Goal: Task Accomplishment & Management: Manage account settings

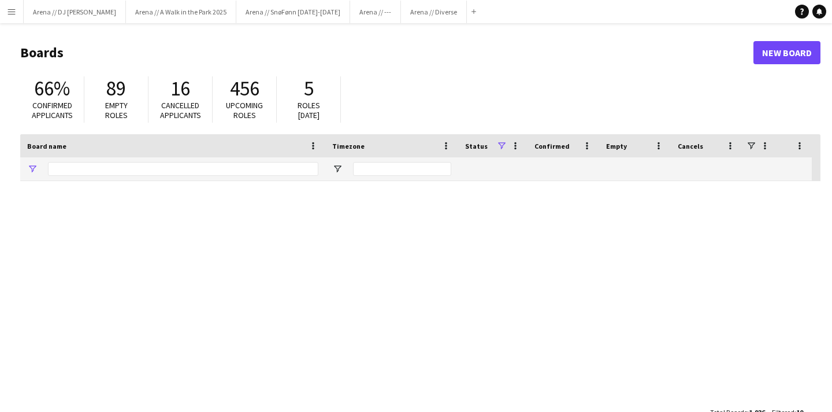
type input "*****"
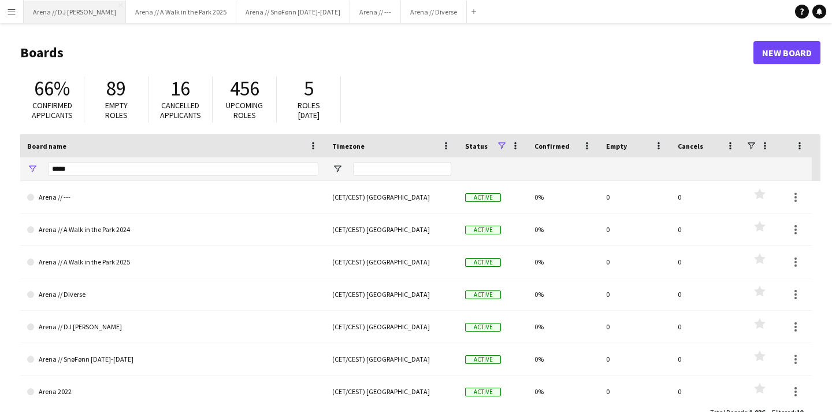
click at [64, 15] on button "Arena // DJ Walkie Close" at bounding box center [75, 12] width 102 height 23
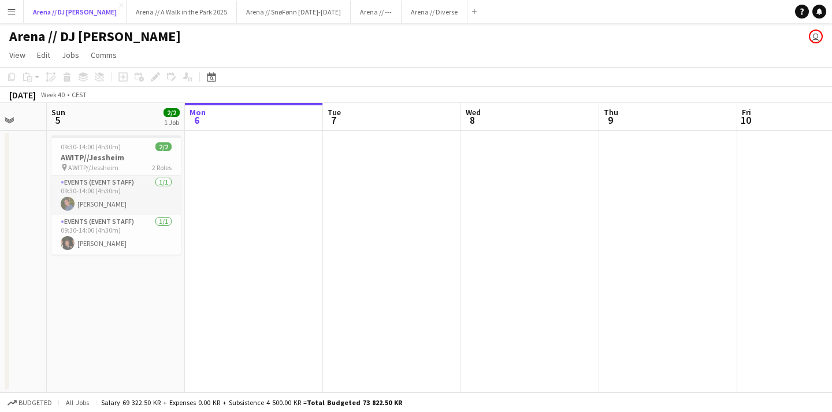
scroll to position [0, 512]
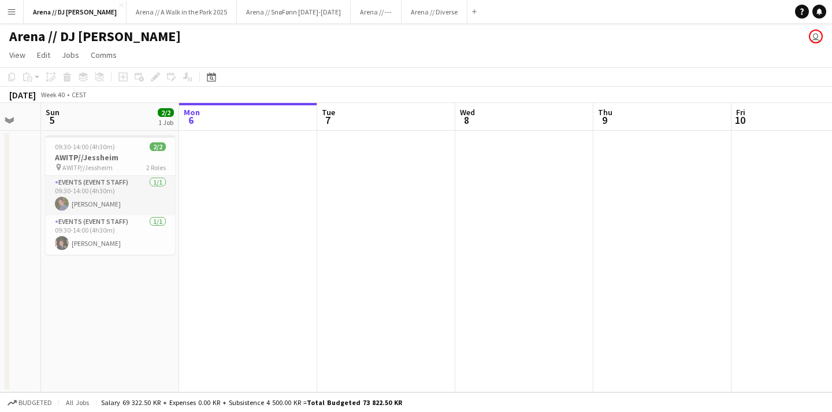
click at [595, 87] on div "[DATE] Week 40 • CEST" at bounding box center [416, 95] width 832 height 16
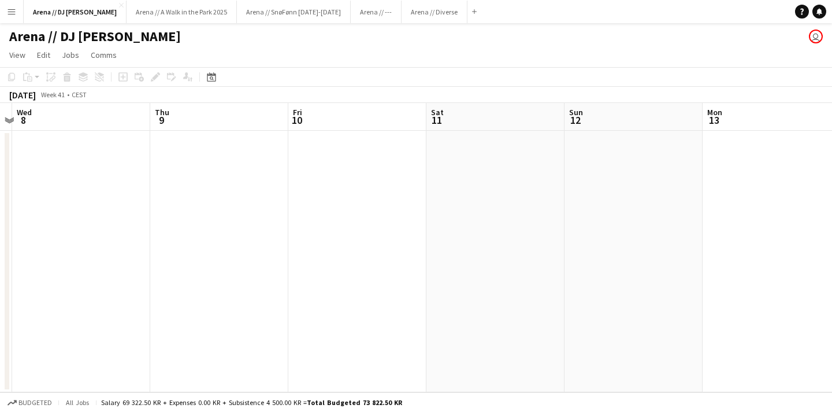
scroll to position [0, 542]
click at [351, 15] on button "Arena // --- Close" at bounding box center [376, 12] width 51 height 23
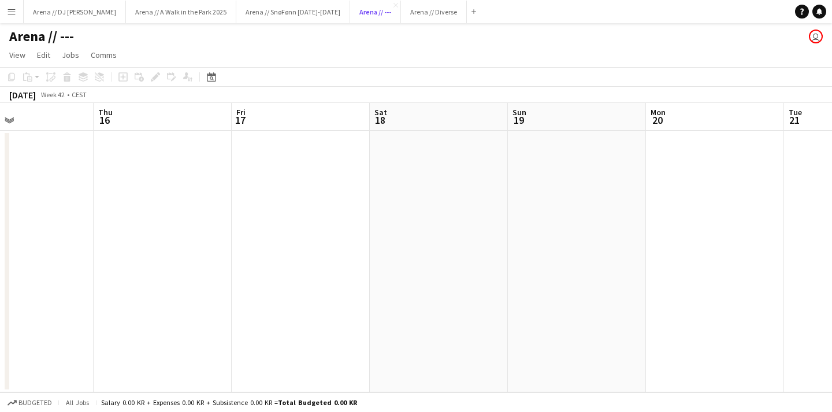
scroll to position [0, 527]
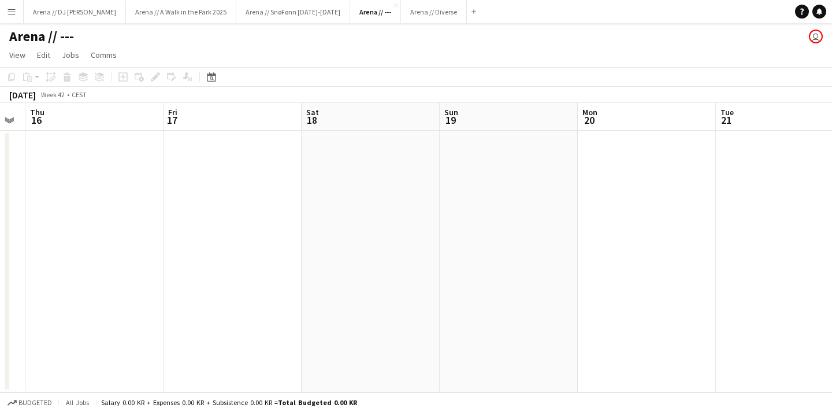
click at [440, 232] on app-date-cell at bounding box center [509, 261] width 138 height 261
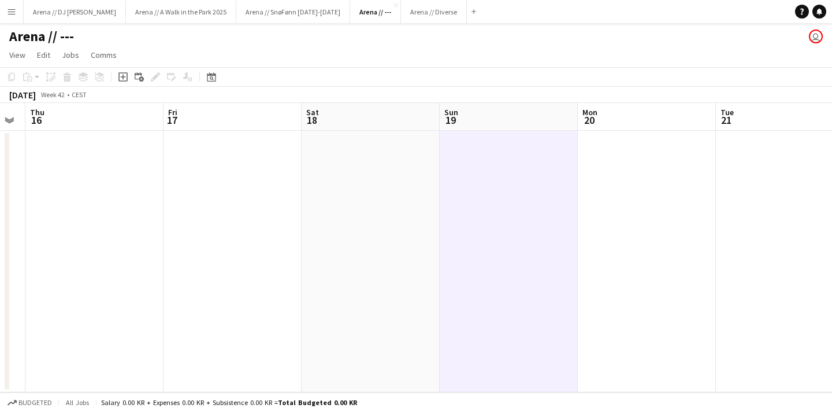
click at [345, 50] on app-page-menu "View Day view expanded Day view collapsed Month view Date picker Jump to [DATE]…" at bounding box center [416, 56] width 832 height 22
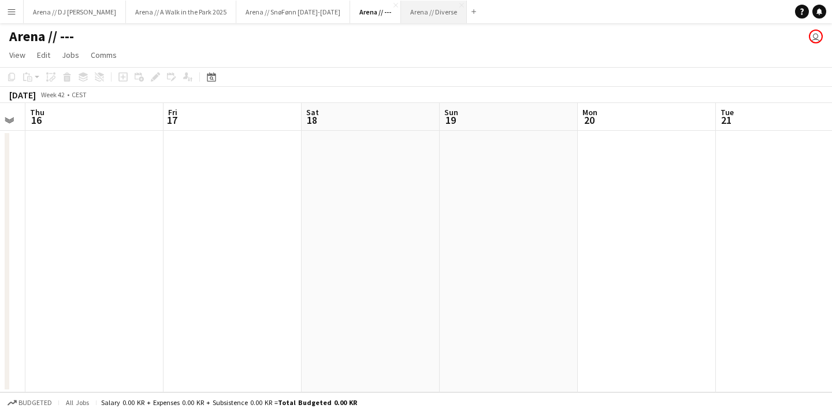
click at [401, 13] on button "Arena // Diverse Close" at bounding box center [434, 12] width 66 height 23
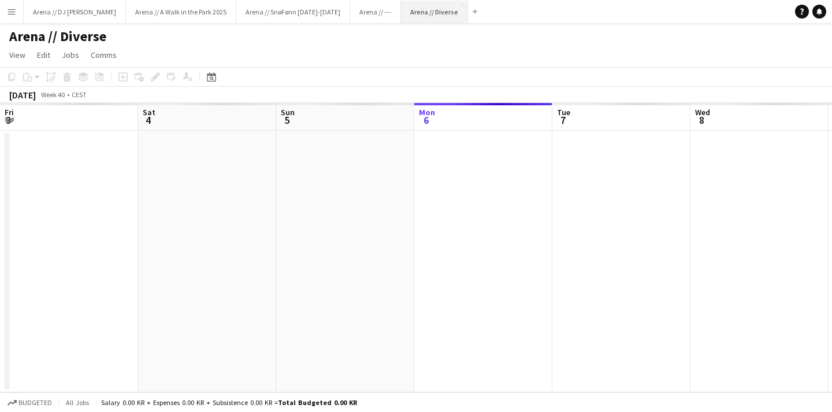
scroll to position [0, 276]
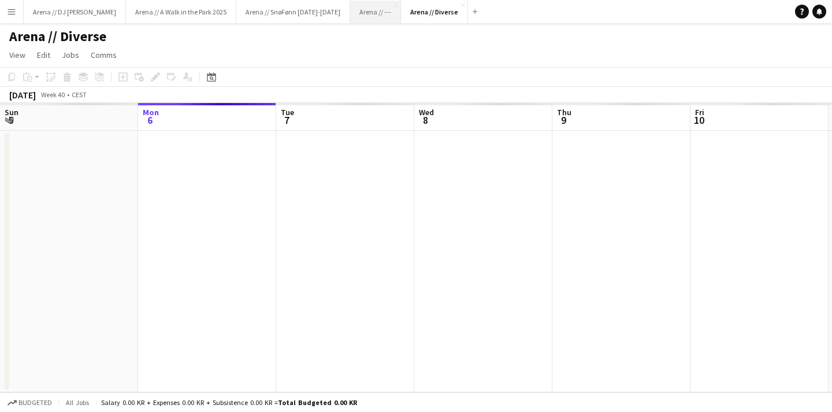
click at [350, 10] on button "Arena // --- Close" at bounding box center [375, 12] width 51 height 23
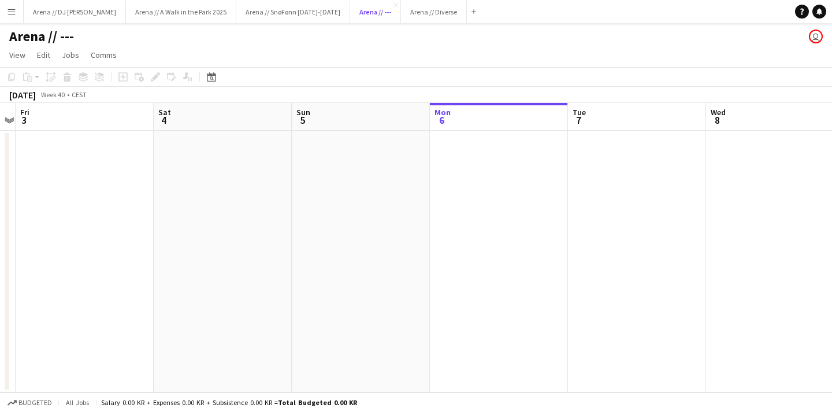
scroll to position [0, 320]
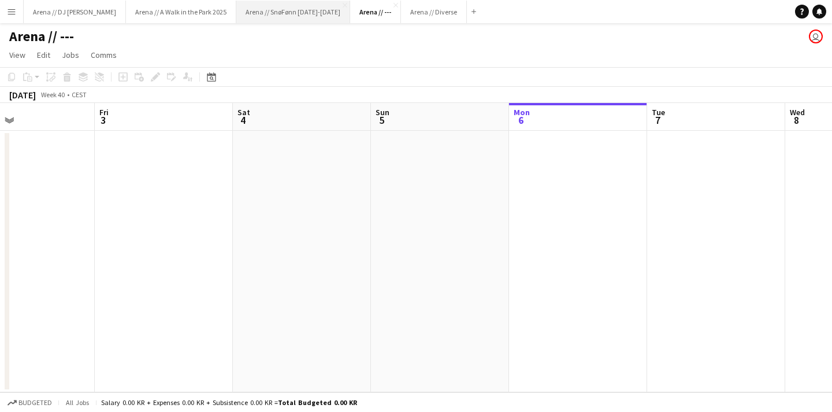
click at [261, 16] on button "Arena // SnøFønn [DATE]-[DATE] Close" at bounding box center [293, 12] width 114 height 23
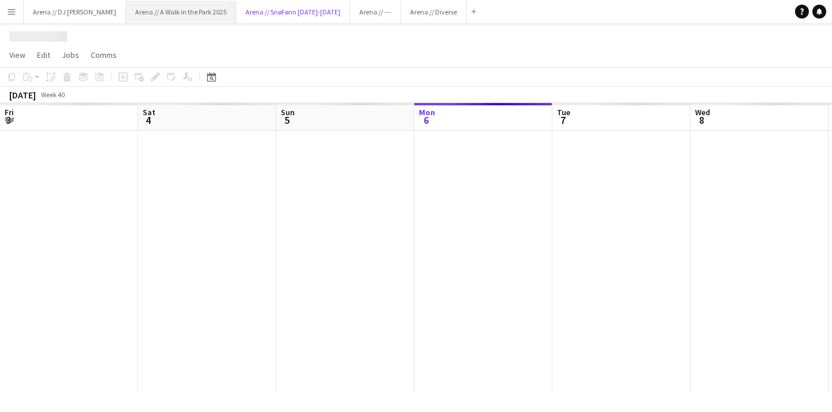
scroll to position [0, 276]
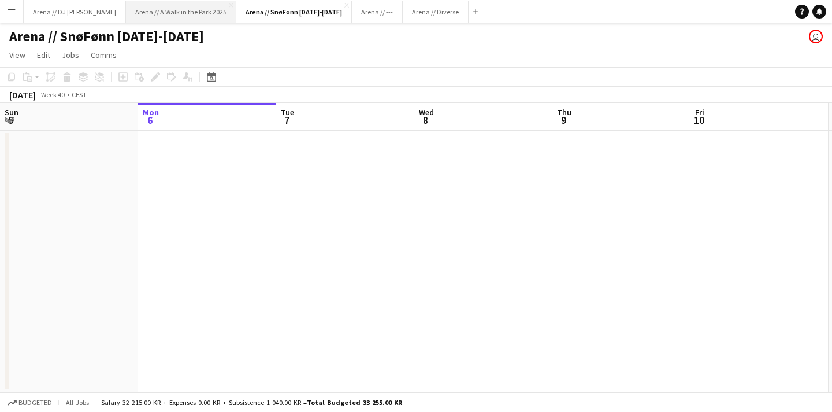
click at [166, 12] on button "Arena // A Walk in the Park 2025 Close" at bounding box center [181, 12] width 110 height 23
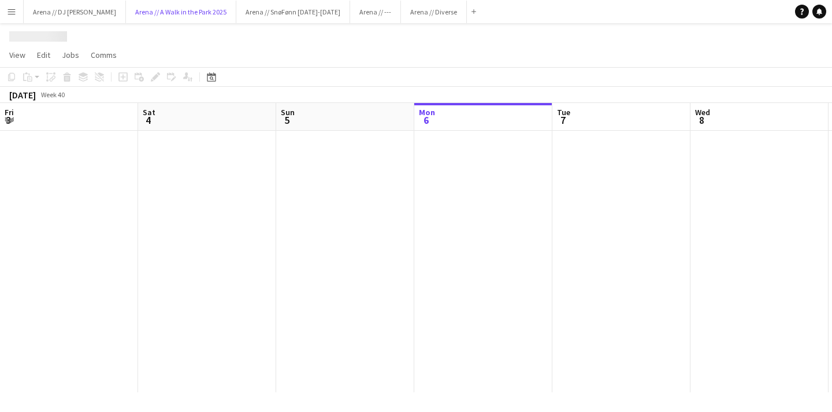
scroll to position [0, 276]
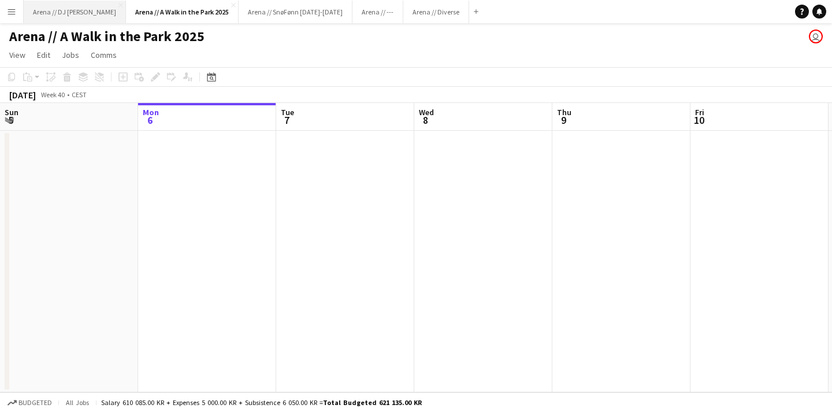
click at [55, 13] on button "Arena // DJ Walkie Close" at bounding box center [75, 12] width 102 height 23
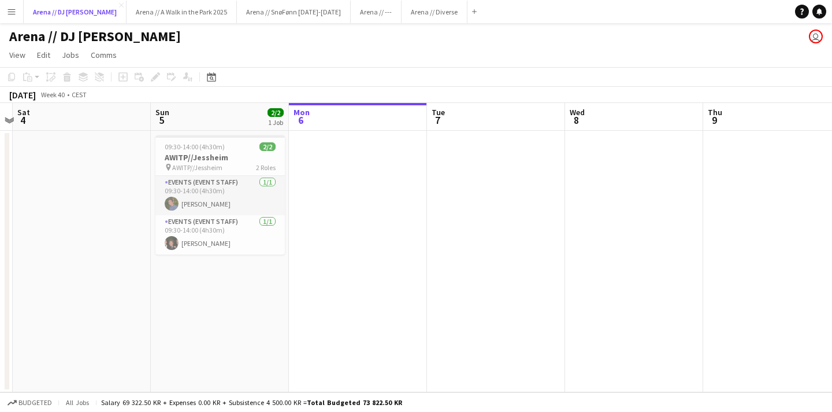
scroll to position [0, 262]
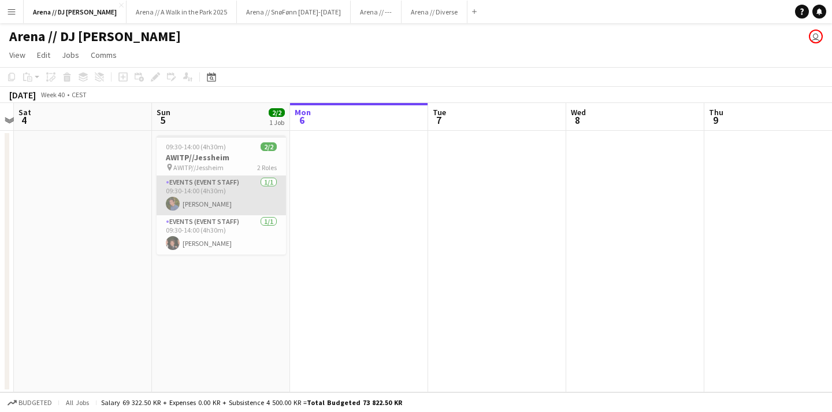
click at [216, 202] on app-card-role "Events (Event Staff) [DATE] 09:30-14:00 (4h30m) [PERSON_NAME]" at bounding box center [221, 195] width 129 height 39
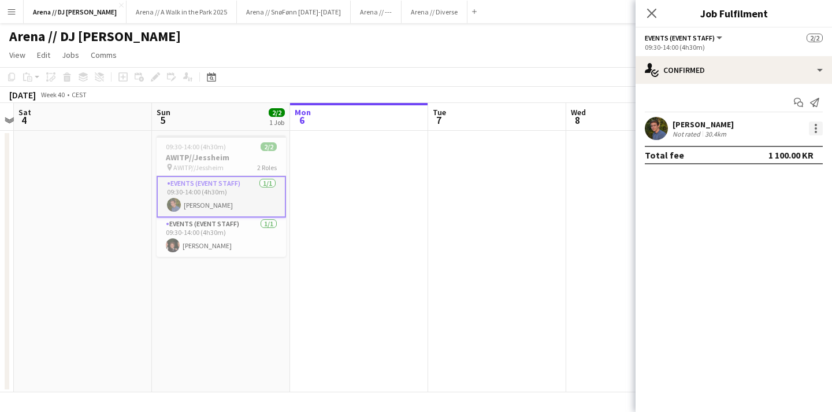
click at [814, 131] on div at bounding box center [816, 128] width 14 height 14
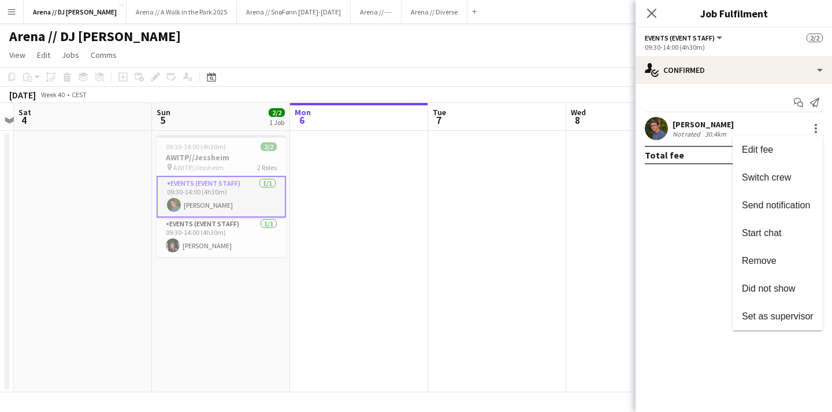
click at [668, 246] on div at bounding box center [416, 206] width 832 height 412
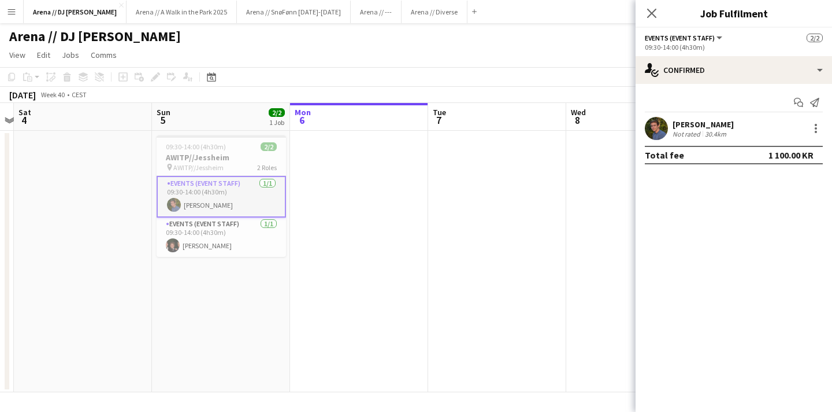
click at [555, 223] on app-date-cell at bounding box center [497, 261] width 138 height 261
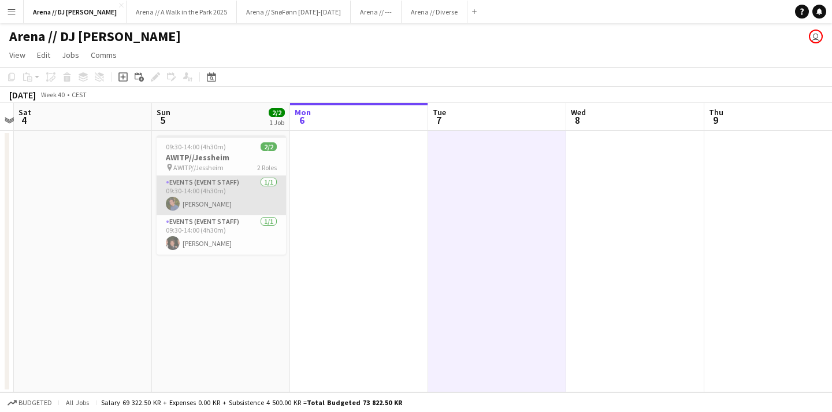
click at [195, 187] on app-card-role "Events (Event Staff) [DATE] 09:30-14:00 (4h30m) [PERSON_NAME]" at bounding box center [221, 195] width 129 height 39
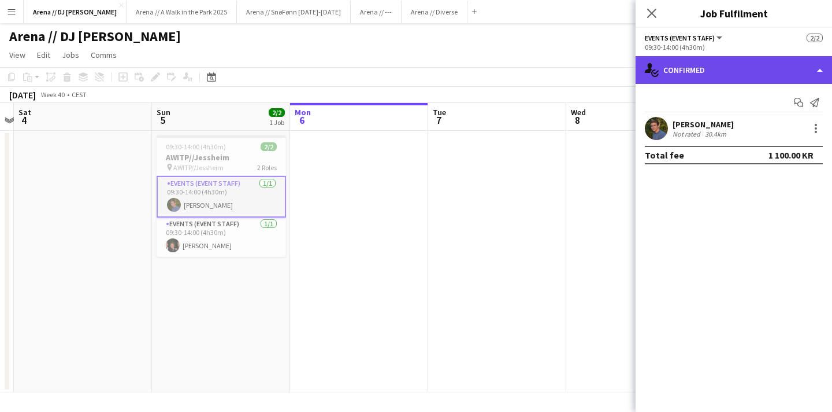
click at [820, 72] on div "single-neutral-actions-check-2 Confirmed" at bounding box center [734, 70] width 197 height 28
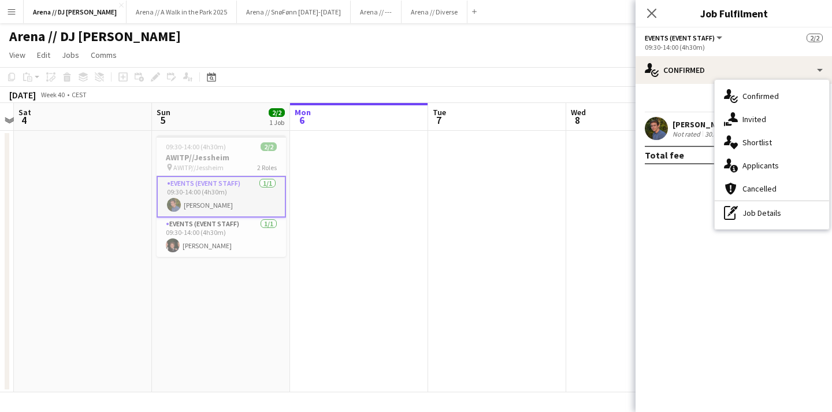
click at [731, 268] on mat-expansion-panel "check Confirmed Start chat Send notification [PERSON_NAME] Not rated 30.4km Tot…" at bounding box center [734, 248] width 197 height 328
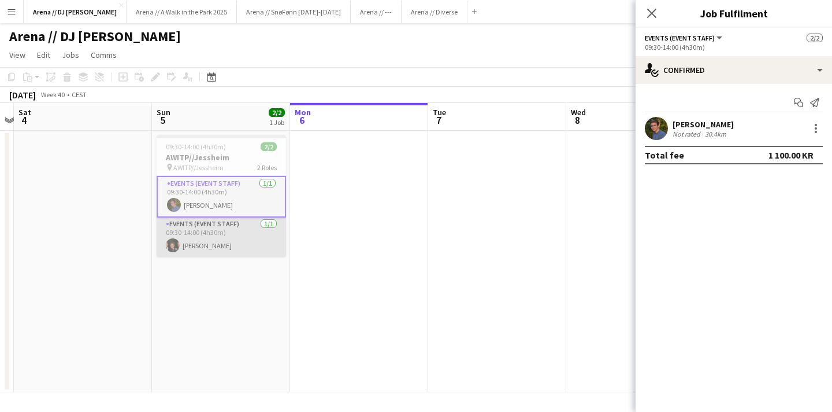
click at [243, 240] on app-card-role "Events (Event Staff) [DATE] 09:30-14:00 (4h30m) [PERSON_NAME]" at bounding box center [221, 236] width 129 height 39
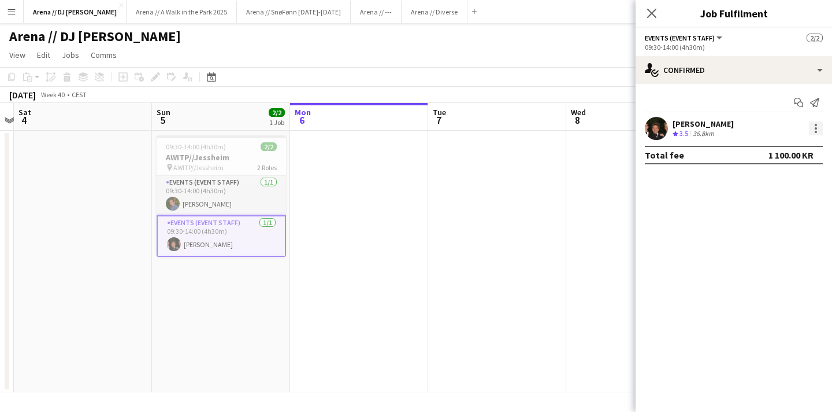
click at [816, 128] on div at bounding box center [816, 128] width 2 height 2
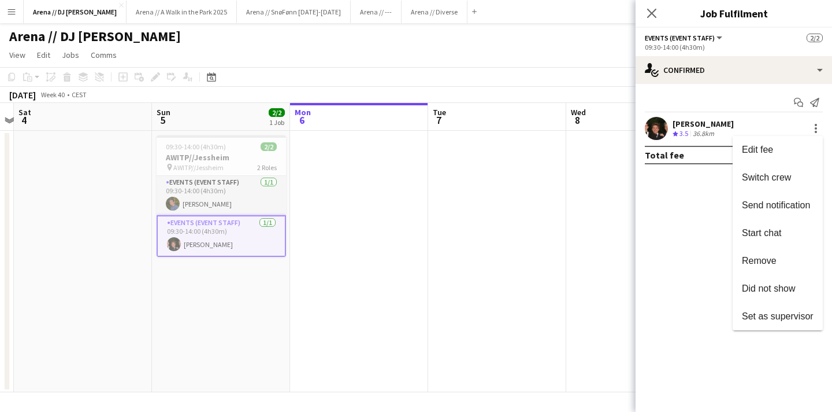
click at [668, 276] on div at bounding box center [416, 206] width 832 height 412
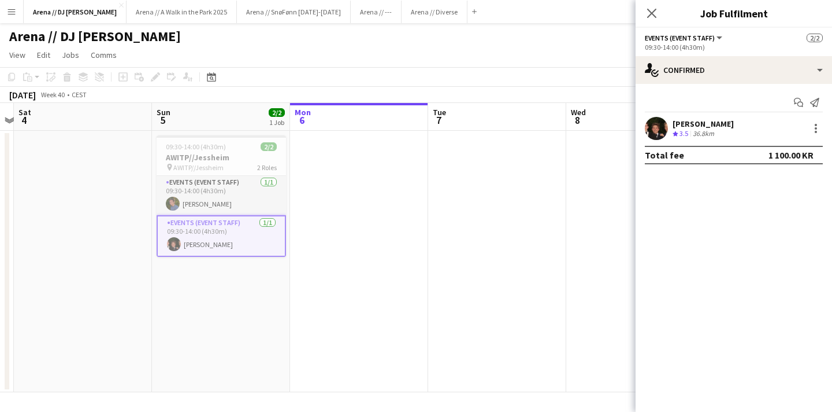
click at [517, 206] on app-date-cell at bounding box center [497, 261] width 138 height 261
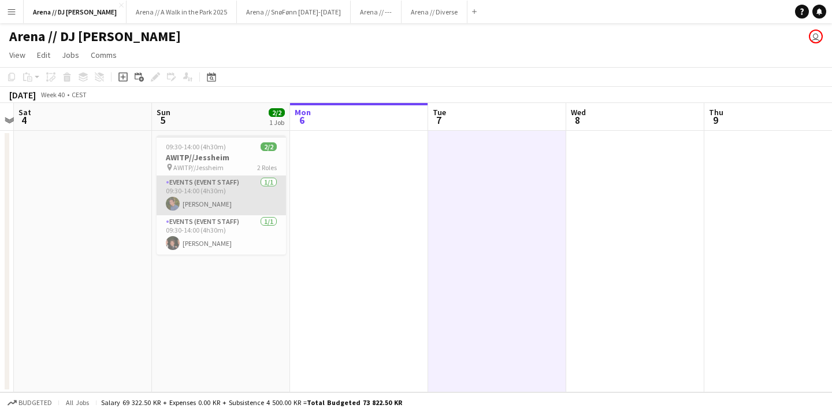
click at [209, 192] on app-card-role "Events (Event Staff) [DATE] 09:30-14:00 (4h30m) [PERSON_NAME]" at bounding box center [221, 195] width 129 height 39
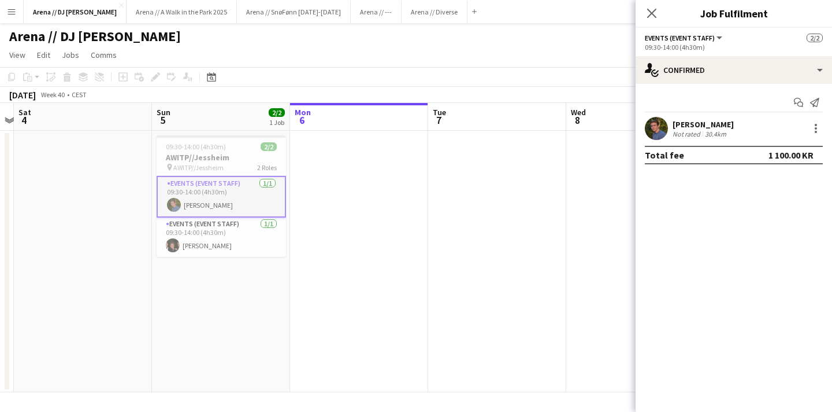
click at [209, 192] on app-card-role "Events (Event Staff) [DATE] 09:30-14:00 (4h30m) [PERSON_NAME]" at bounding box center [221, 197] width 129 height 42
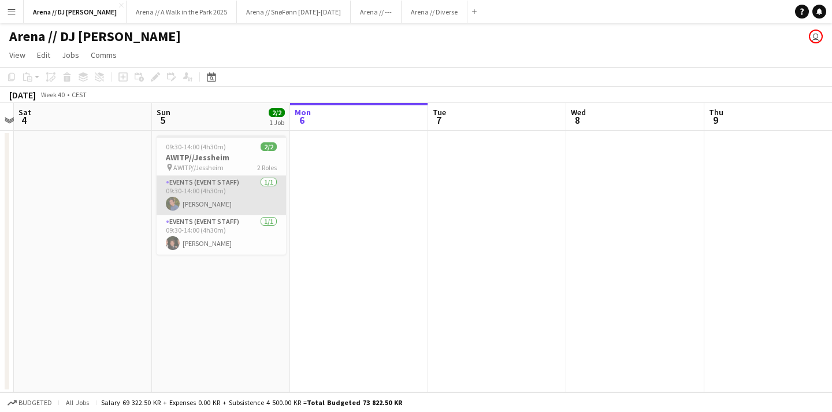
click at [258, 200] on app-card-role "Events (Event Staff) [DATE] 09:30-14:00 (4h30m) [PERSON_NAME]" at bounding box center [221, 195] width 129 height 39
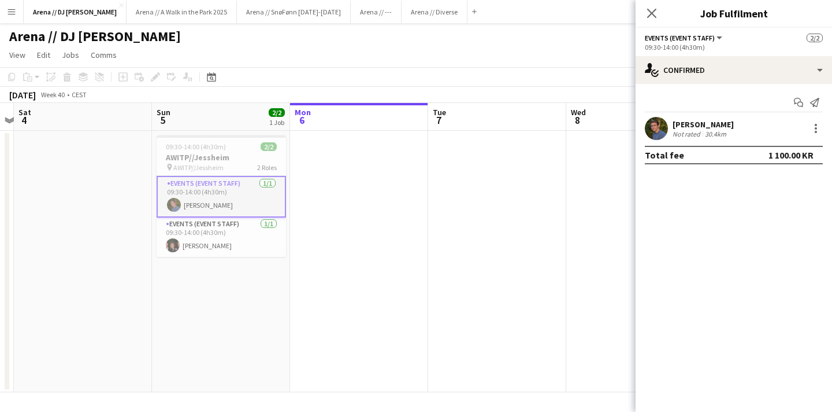
click at [716, 123] on div "[PERSON_NAME]" at bounding box center [703, 124] width 61 height 10
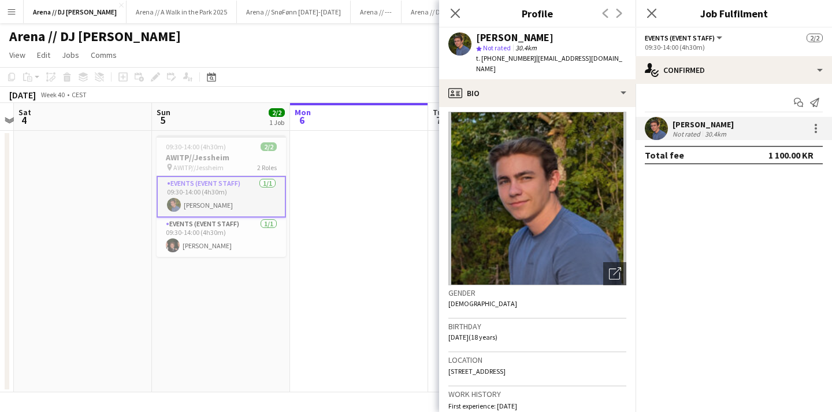
scroll to position [0, 0]
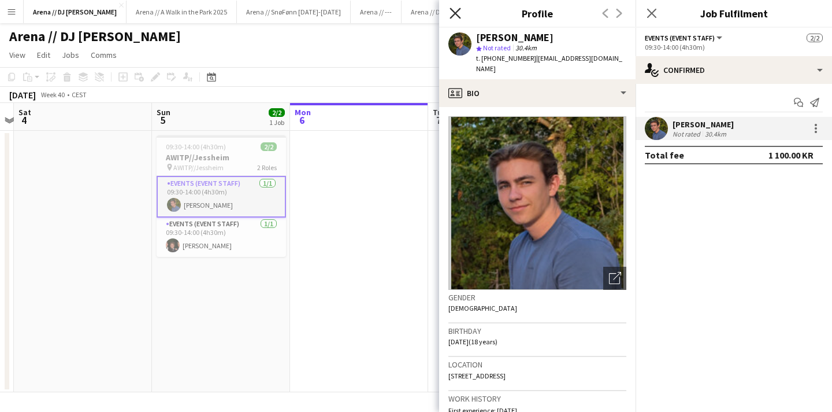
click at [452, 13] on icon "Close pop-in" at bounding box center [455, 13] width 11 height 11
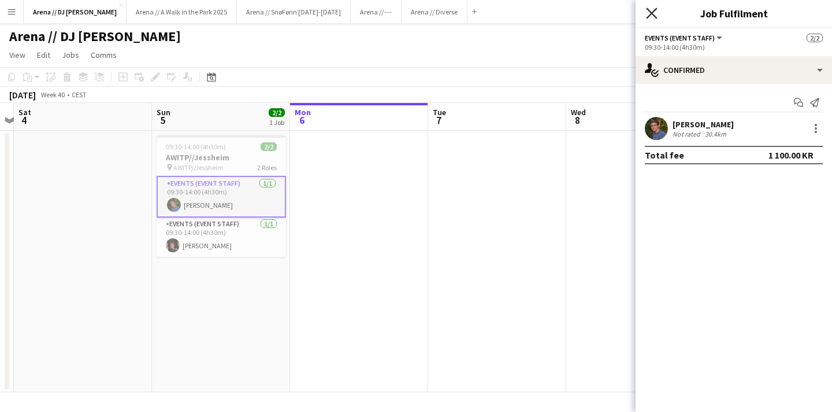
click at [649, 9] on icon "Close pop-in" at bounding box center [651, 13] width 11 height 11
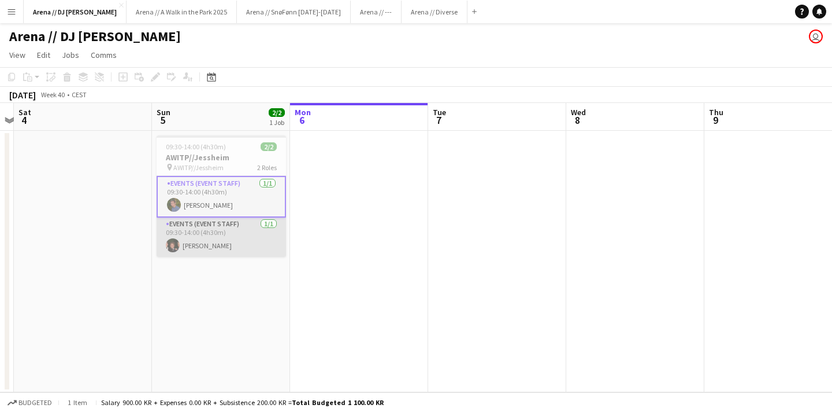
click at [240, 230] on app-card-role "Events (Event Staff) [DATE] 09:30-14:00 (4h30m) [PERSON_NAME]" at bounding box center [221, 236] width 129 height 39
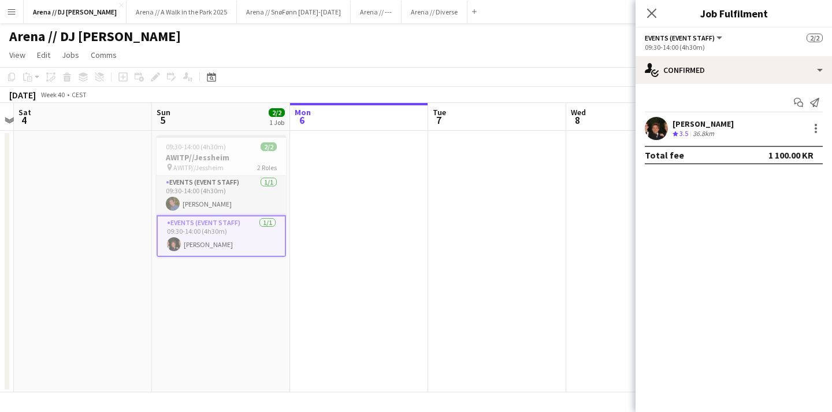
click at [240, 230] on app-card-role "Events (Event Staff) [DATE] 09:30-14:00 (4h30m) [PERSON_NAME]" at bounding box center [221, 236] width 129 height 42
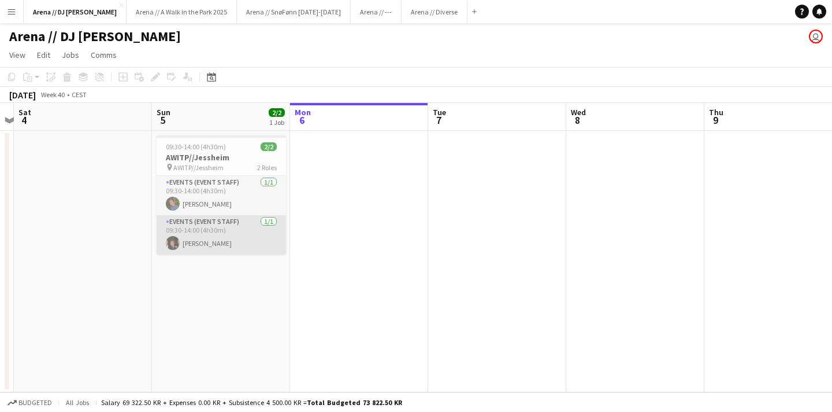
click at [249, 235] on app-card-role "Events (Event Staff) [DATE] 09:30-14:00 (4h30m) [PERSON_NAME]" at bounding box center [221, 234] width 129 height 39
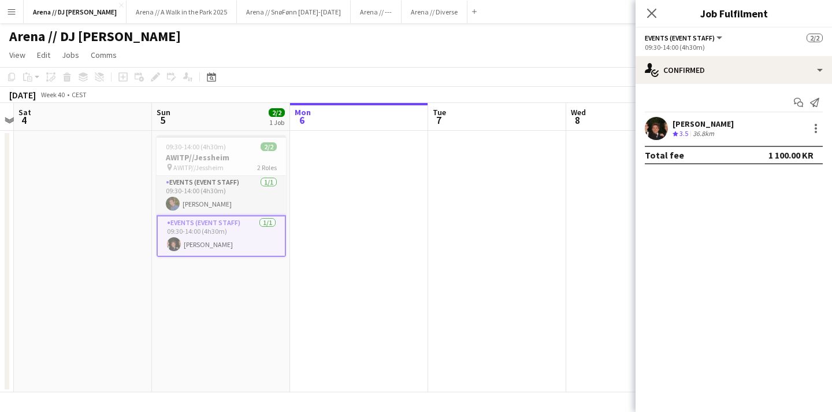
click at [707, 123] on div "[PERSON_NAME]" at bounding box center [703, 124] width 61 height 10
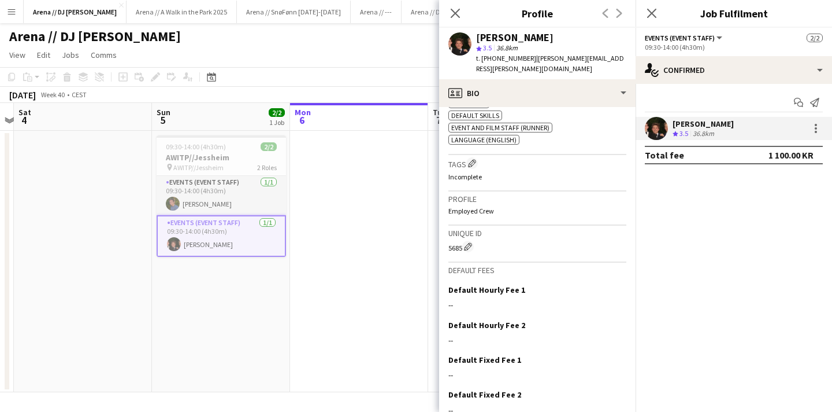
scroll to position [392, 0]
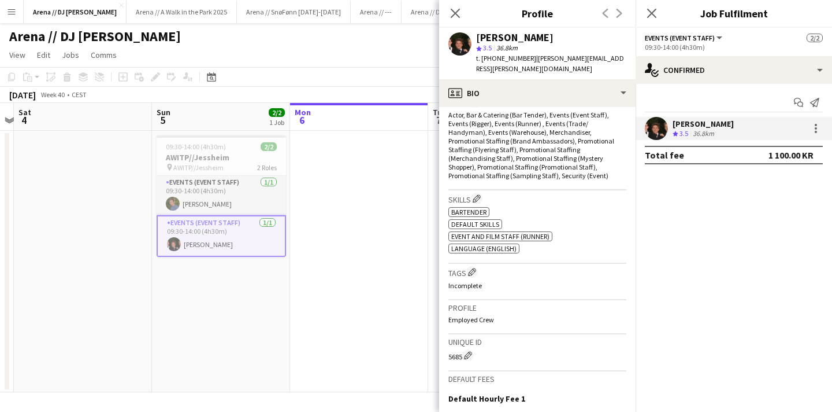
click at [489, 48] on span "3.5" at bounding box center [487, 47] width 9 height 9
click at [478, 48] on polygon at bounding box center [479, 49] width 6 height 6
click at [677, 132] on polygon at bounding box center [676, 134] width 6 height 6
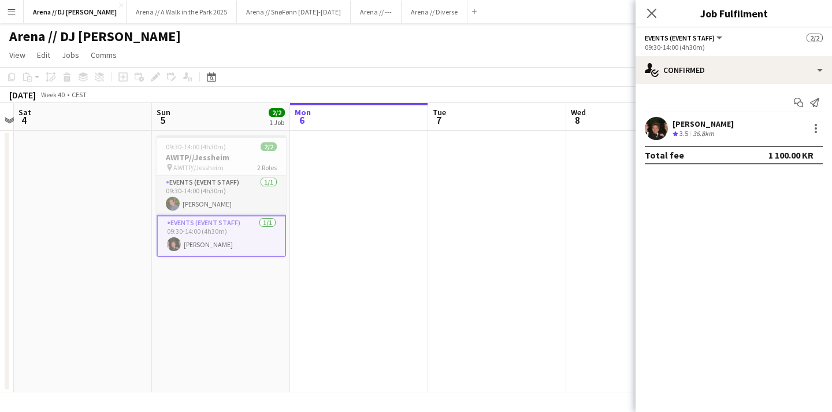
click at [677, 132] on polygon at bounding box center [676, 134] width 6 height 6
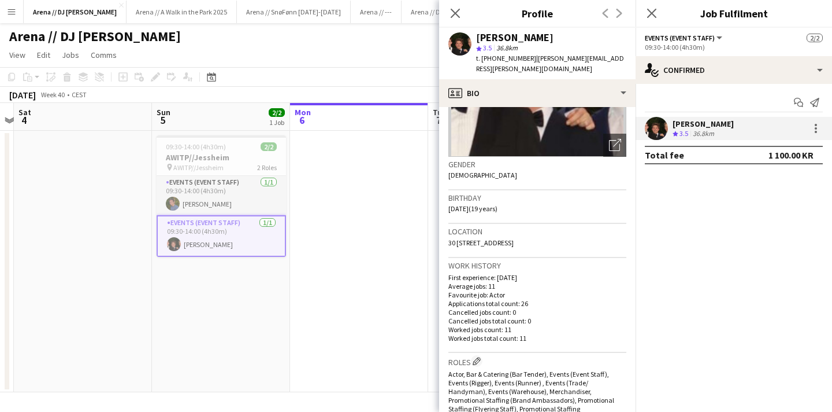
scroll to position [132, 0]
click at [458, 9] on icon "Close pop-in" at bounding box center [455, 13] width 11 height 11
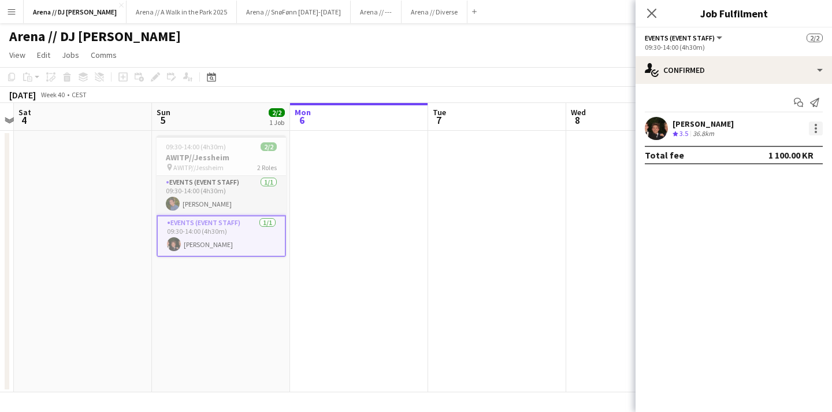
click at [822, 129] on div at bounding box center [816, 128] width 14 height 14
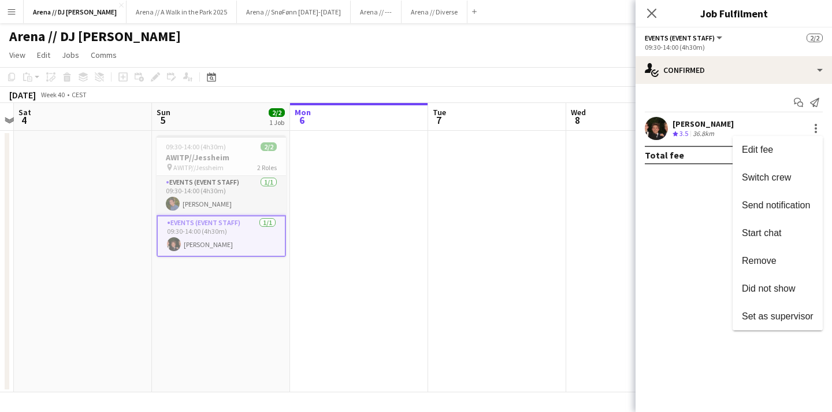
click at [698, 199] on div at bounding box center [416, 206] width 832 height 412
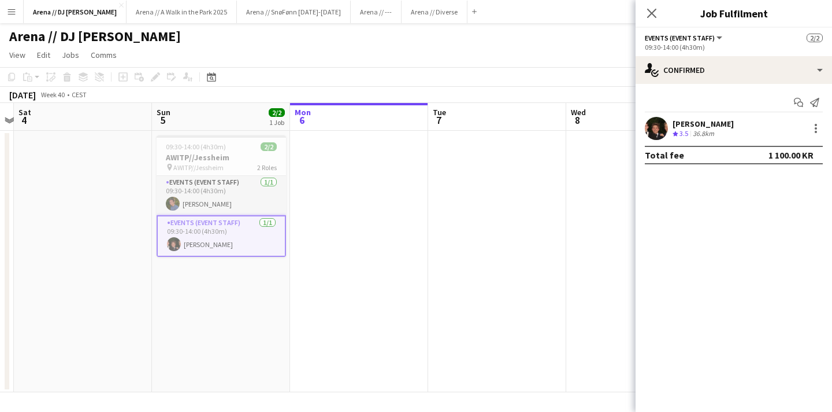
click at [531, 221] on app-date-cell at bounding box center [497, 261] width 138 height 261
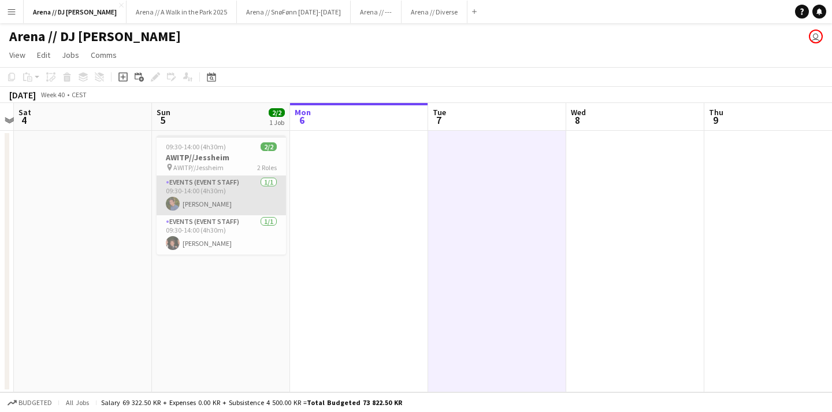
click at [217, 193] on app-card-role "Events (Event Staff) [DATE] 09:30-14:00 (4h30m) [PERSON_NAME]" at bounding box center [221, 195] width 129 height 39
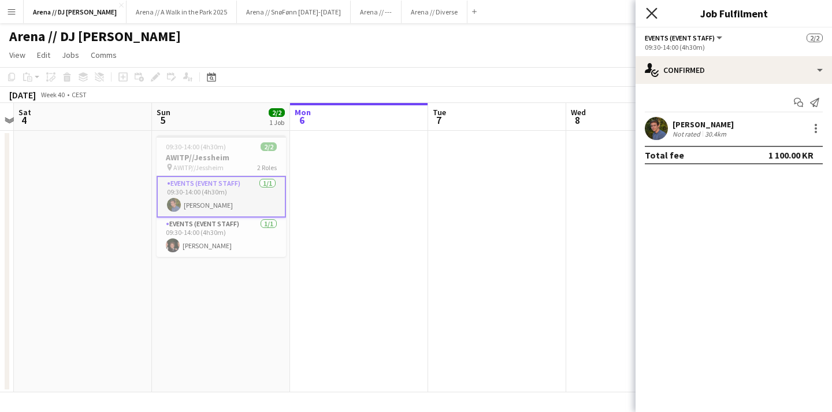
click at [652, 13] on icon at bounding box center [651, 13] width 11 height 11
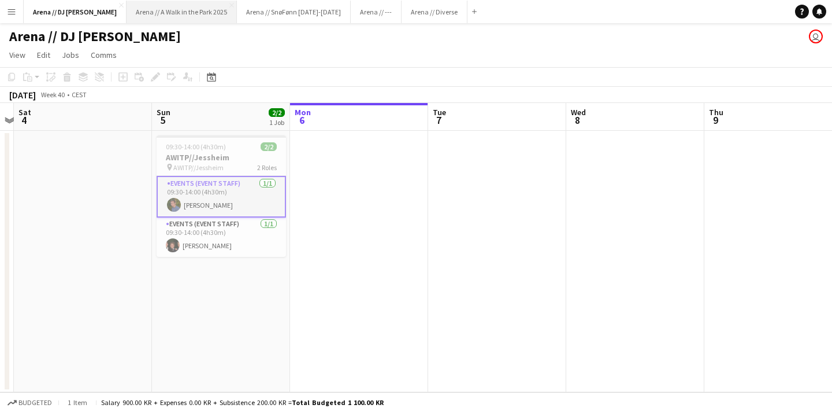
click at [152, 12] on button "Arena // A Walk in the Park 2025 Close" at bounding box center [182, 12] width 110 height 23
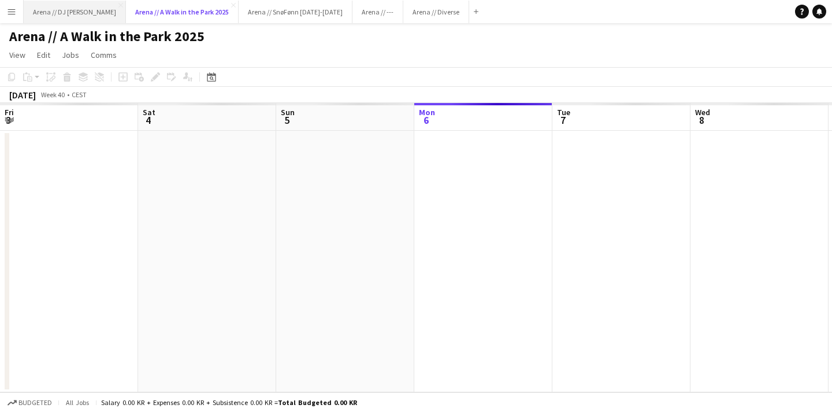
scroll to position [0, 276]
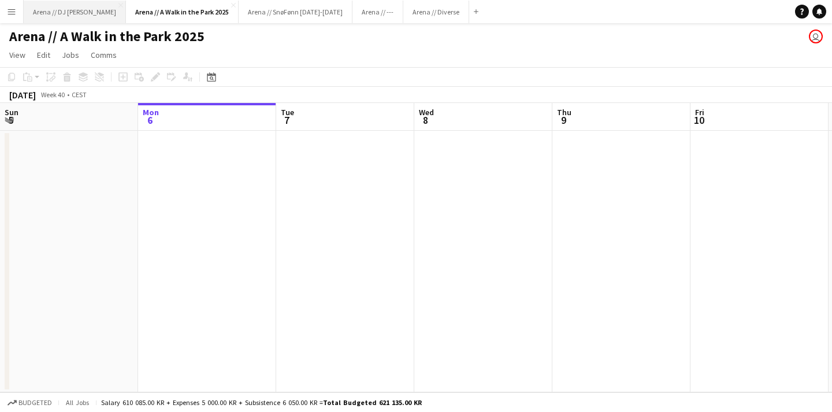
click at [46, 9] on button "Arena // DJ Walkie Close" at bounding box center [75, 12] width 102 height 23
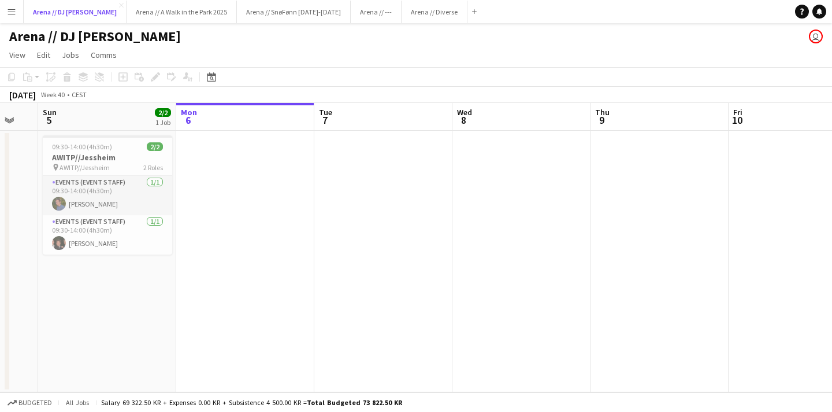
scroll to position [0, 365]
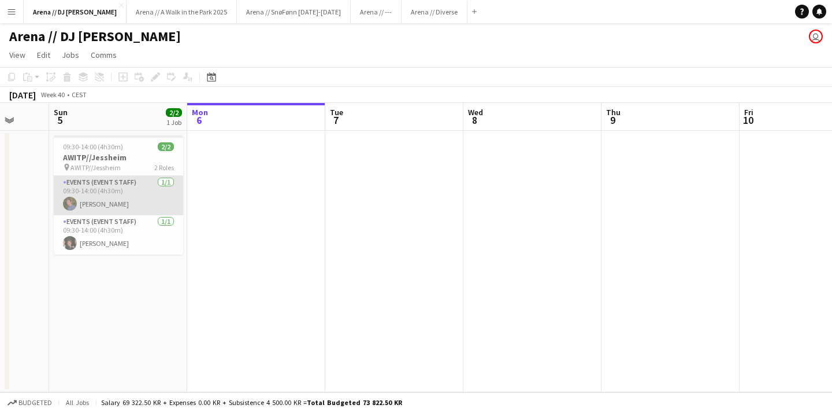
click at [86, 205] on app-card-role "Events (Event Staff) [DATE] 09:30-14:00 (4h30m) [PERSON_NAME]" at bounding box center [118, 195] width 129 height 39
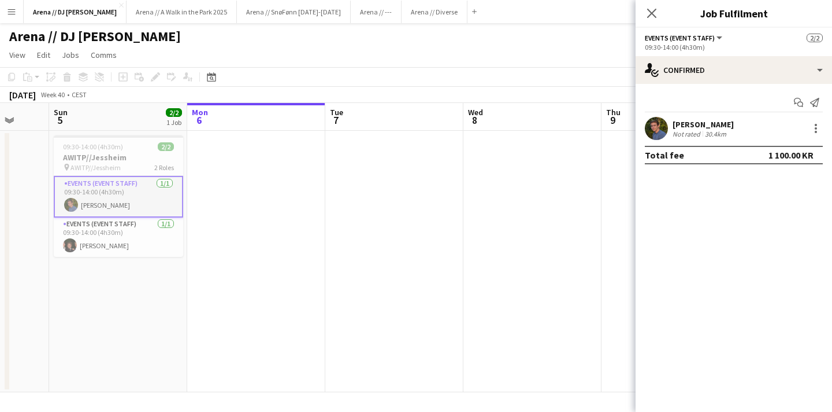
click at [578, 171] on app-date-cell at bounding box center [533, 261] width 138 height 261
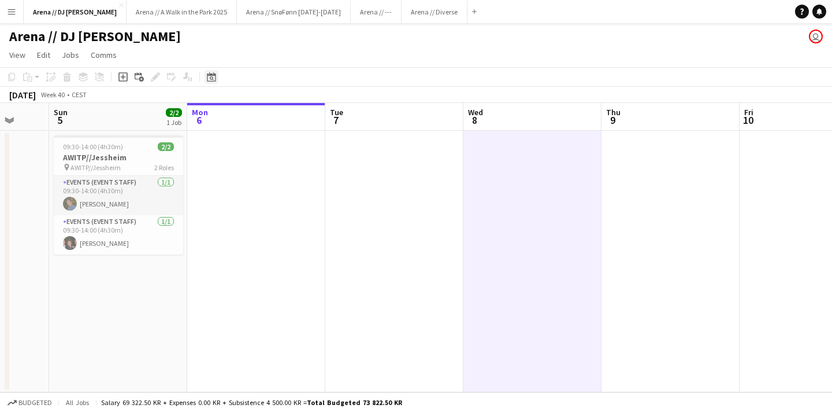
click at [212, 80] on icon "Date picker" at bounding box center [211, 76] width 9 height 9
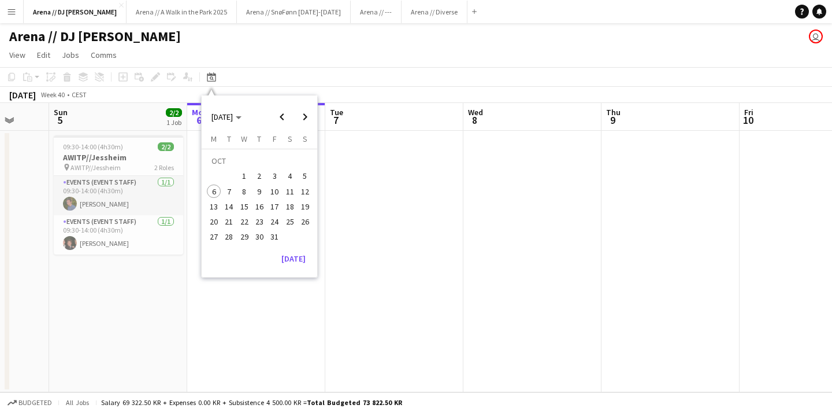
click at [284, 61] on app-page-menu "View Day view expanded Day view collapsed Month view Date picker Jump to [DATE]…" at bounding box center [416, 56] width 832 height 22
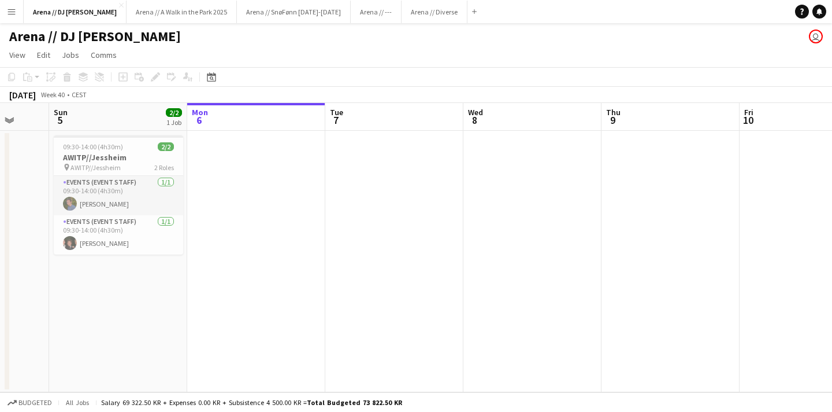
click at [494, 46] on app-page-menu "View Day view expanded Day view collapsed Month view Date picker Jump to [DATE]…" at bounding box center [416, 56] width 832 height 22
click at [136, 198] on app-card-role "Events (Event Staff) [DATE] 09:30-14:00 (4h30m) [PERSON_NAME]" at bounding box center [118, 195] width 129 height 39
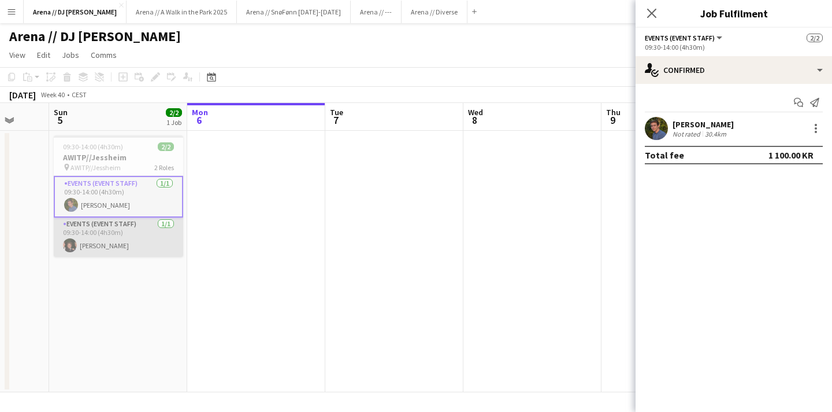
click at [138, 225] on app-card-role "Events (Event Staff) [DATE] 09:30-14:00 (4h30m) [PERSON_NAME]" at bounding box center [118, 236] width 129 height 39
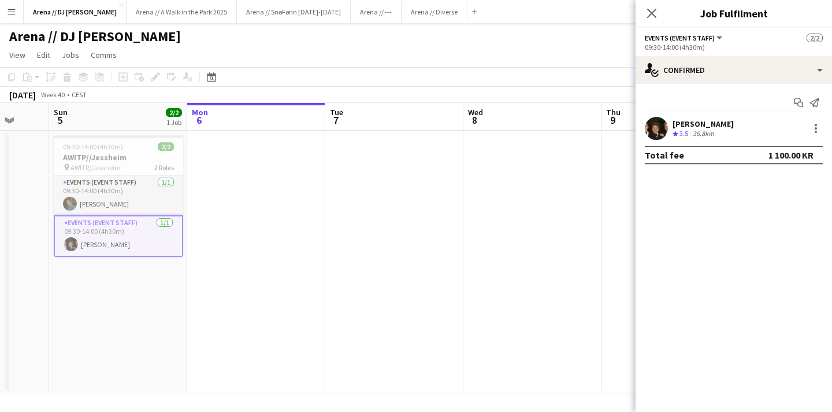
click at [683, 130] on span "3.5" at bounding box center [684, 133] width 9 height 9
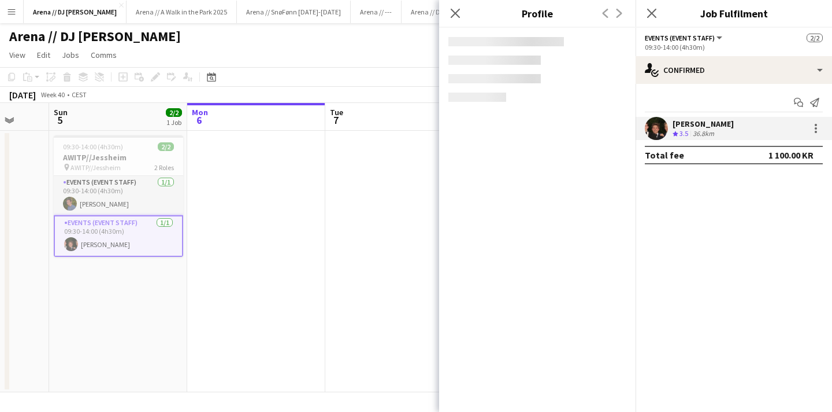
click at [683, 130] on span "3.5" at bounding box center [684, 133] width 9 height 9
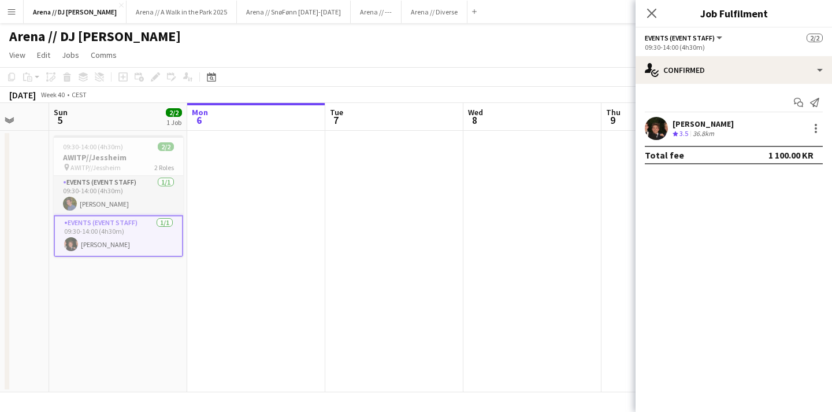
click at [683, 130] on span "3.5" at bounding box center [684, 133] width 9 height 9
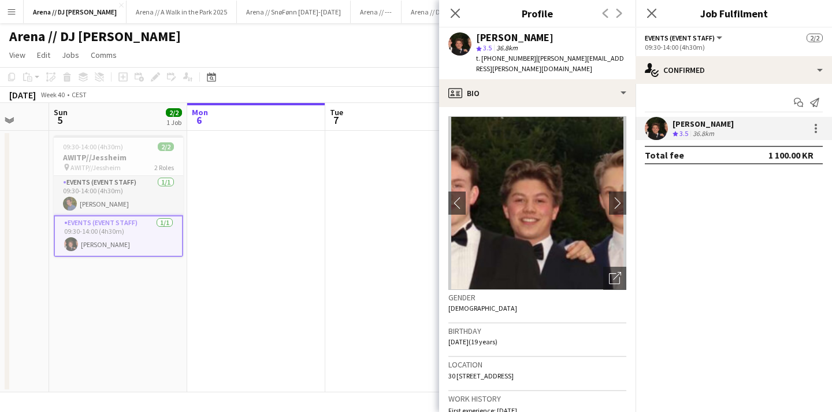
scroll to position [12, 0]
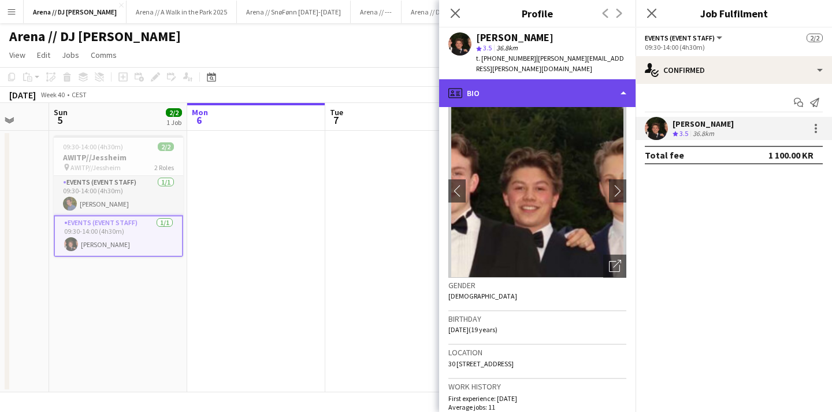
click at [624, 80] on div "profile Bio" at bounding box center [537, 93] width 197 height 28
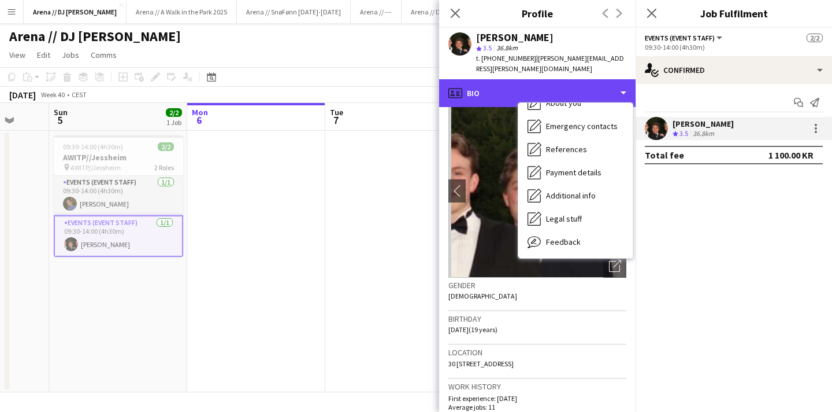
scroll to position [109, 0]
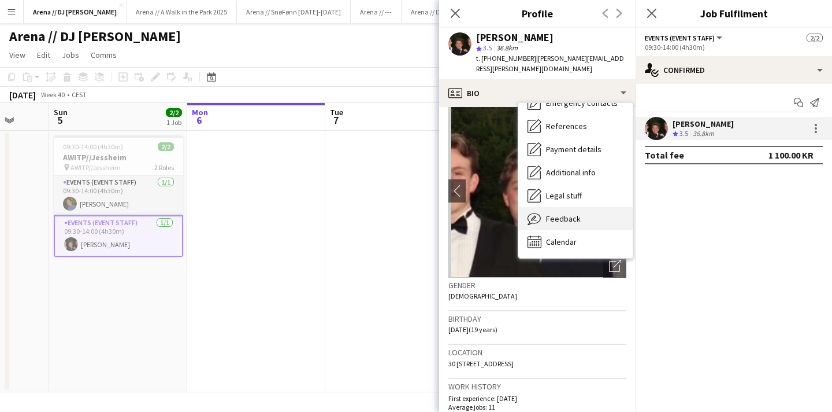
click at [578, 213] on span "Feedback" at bounding box center [563, 218] width 35 height 10
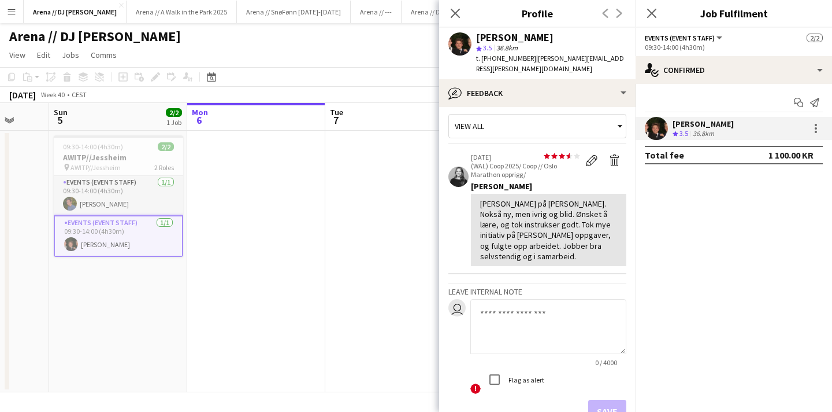
scroll to position [0, 0]
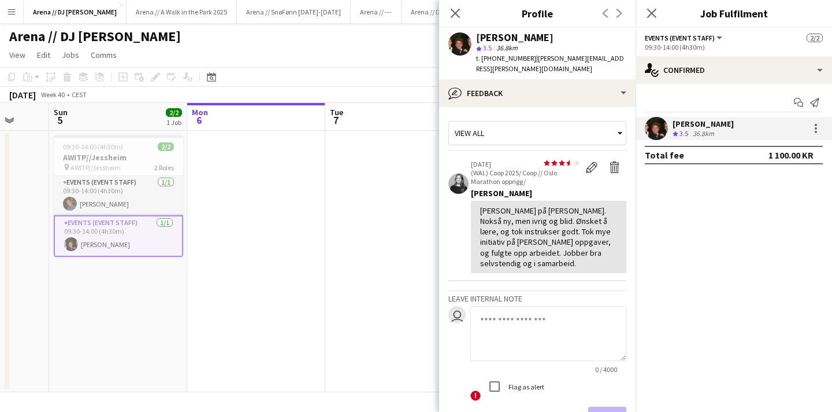
click at [495, 306] on textarea at bounding box center [549, 333] width 156 height 55
click at [456, 13] on icon at bounding box center [455, 13] width 11 height 11
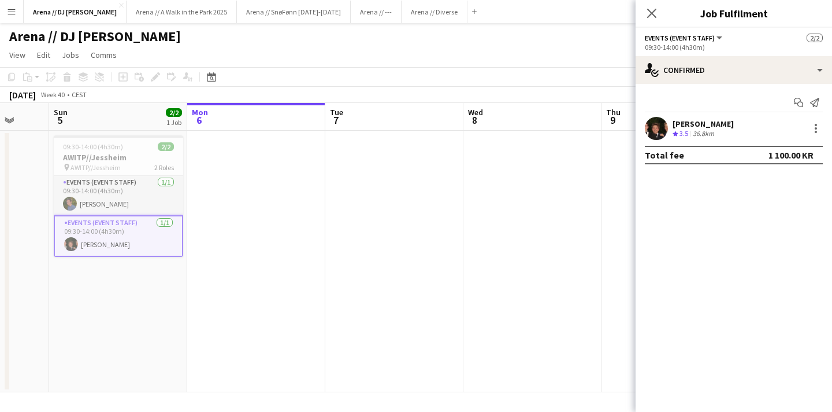
click at [687, 134] on span "3.5" at bounding box center [684, 133] width 9 height 9
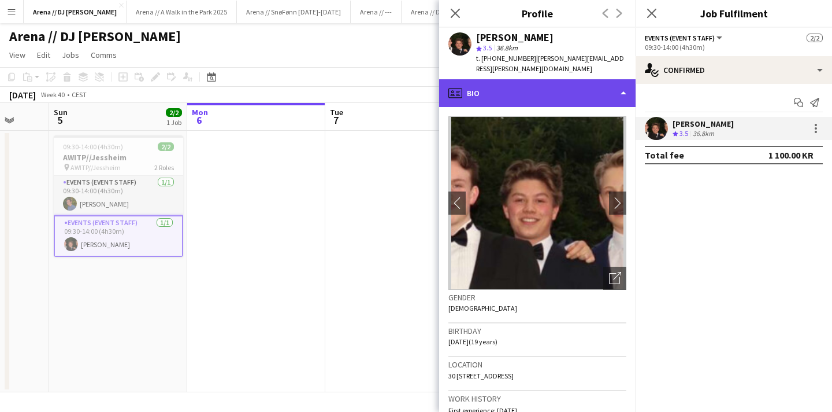
click at [628, 83] on div "profile Bio" at bounding box center [537, 93] width 197 height 28
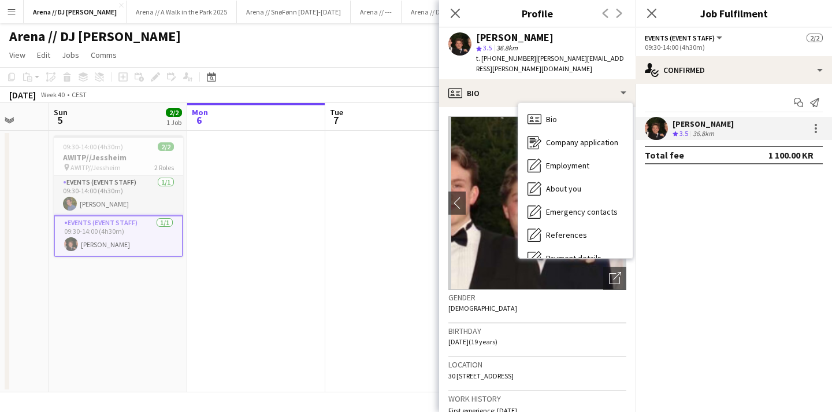
click at [716, 197] on mat-expansion-panel "check Confirmed Start chat Send notification [PERSON_NAME] Crew rating 3.5 36.8…" at bounding box center [734, 248] width 197 height 328
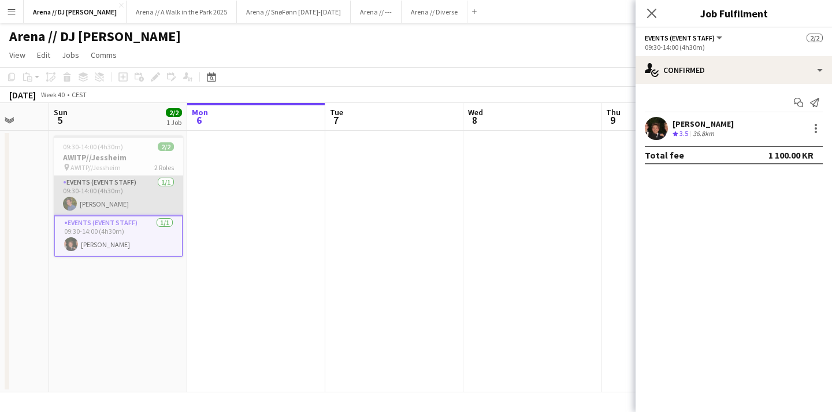
click at [110, 198] on app-card-role "Events (Event Staff) [DATE] 09:30-14:00 (4h30m) [PERSON_NAME]" at bounding box center [118, 195] width 129 height 39
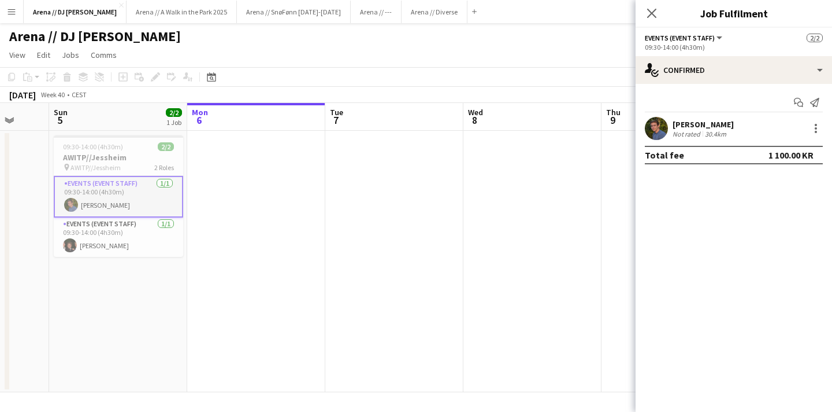
click at [687, 140] on app-confirmed-crew "[PERSON_NAME] Not rated 30.4km Total fee 1 100.00 KR" at bounding box center [734, 140] width 197 height 47
click at [687, 127] on div "[PERSON_NAME]" at bounding box center [703, 124] width 61 height 10
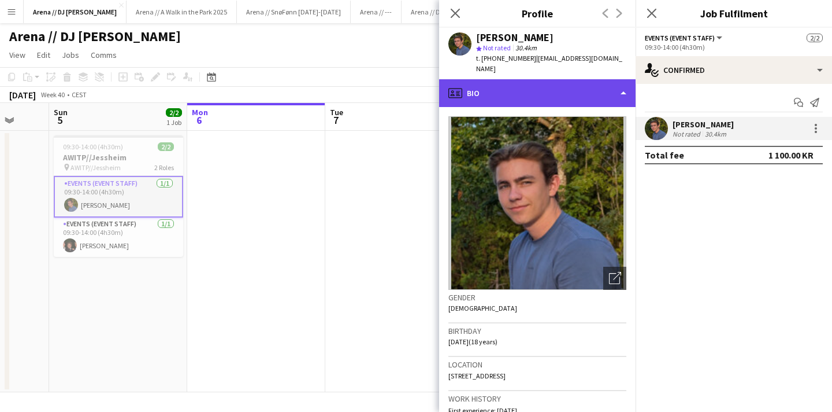
click at [624, 80] on div "profile Bio" at bounding box center [537, 93] width 197 height 28
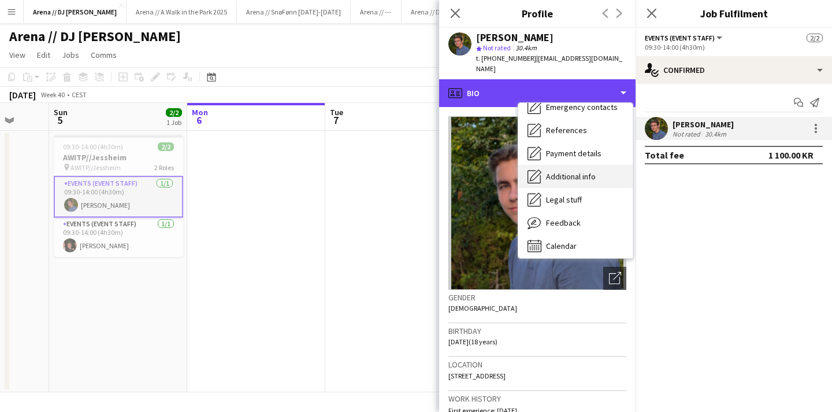
scroll to position [109, 0]
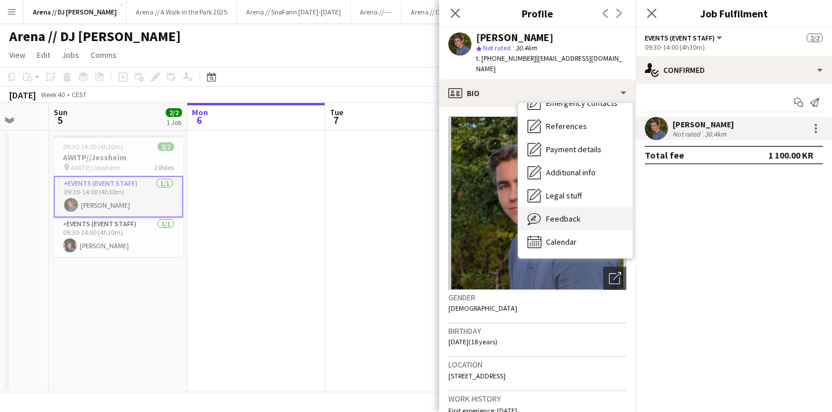
click at [583, 207] on div "Feedback Feedback" at bounding box center [576, 218] width 114 height 23
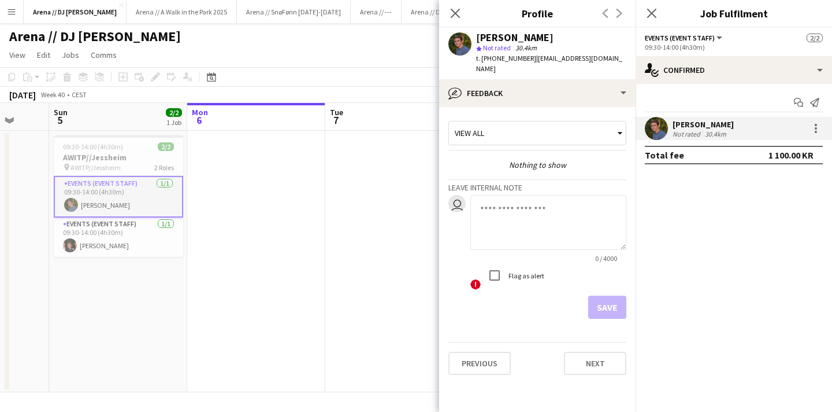
click at [539, 125] on div "View all" at bounding box center [531, 133] width 165 height 22
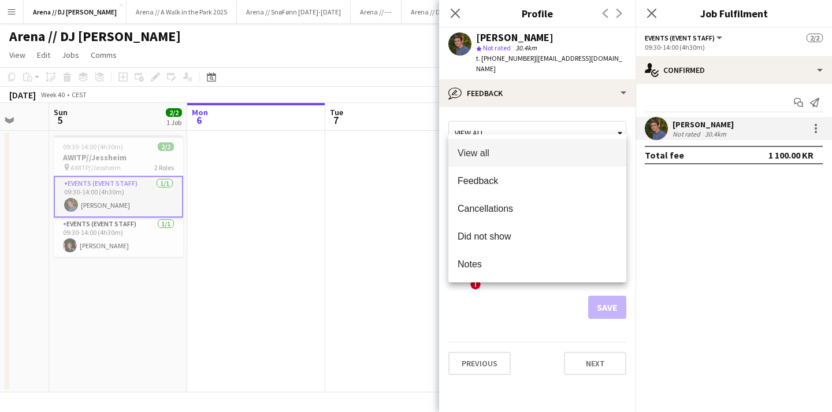
click at [539, 125] on div at bounding box center [416, 206] width 832 height 412
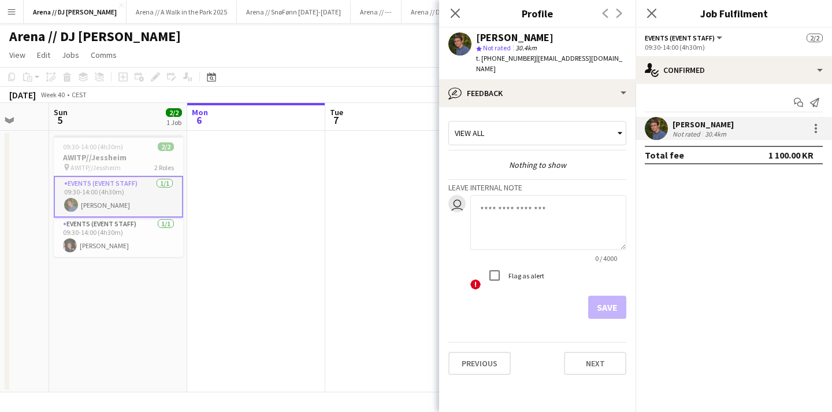
click at [553, 216] on textarea at bounding box center [549, 222] width 156 height 55
click at [452, 14] on icon "Close pop-in" at bounding box center [455, 13] width 11 height 11
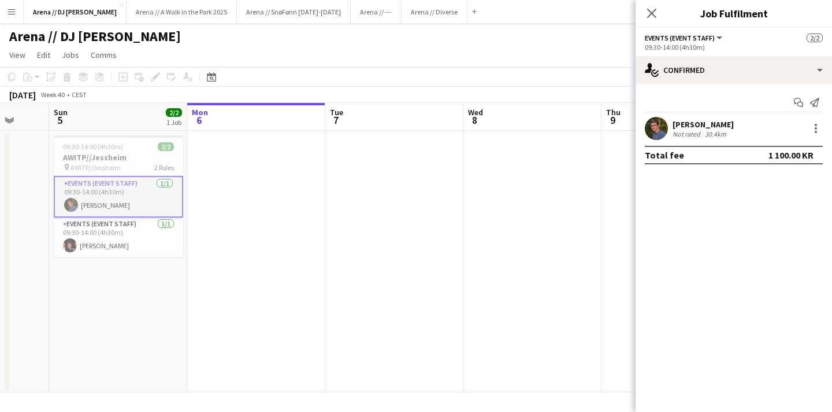
click at [140, 197] on app-card-role "Events (Event Staff) [DATE] 09:30-14:00 (4h30m) [PERSON_NAME]" at bounding box center [118, 197] width 129 height 42
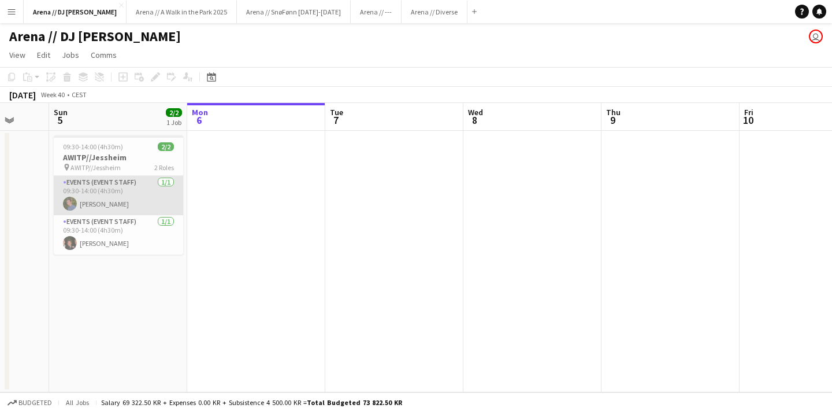
click at [150, 195] on app-card-role "Events (Event Staff) [DATE] 09:30-14:00 (4h30m) [PERSON_NAME]" at bounding box center [118, 195] width 129 height 39
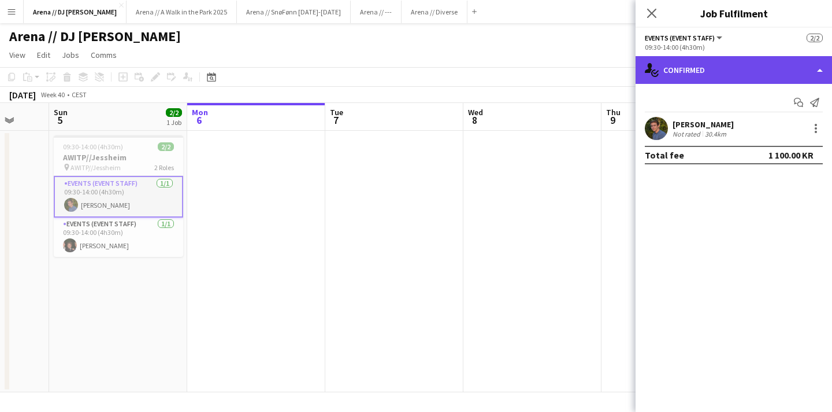
click at [826, 71] on div "single-neutral-actions-check-2 Confirmed" at bounding box center [734, 70] width 197 height 28
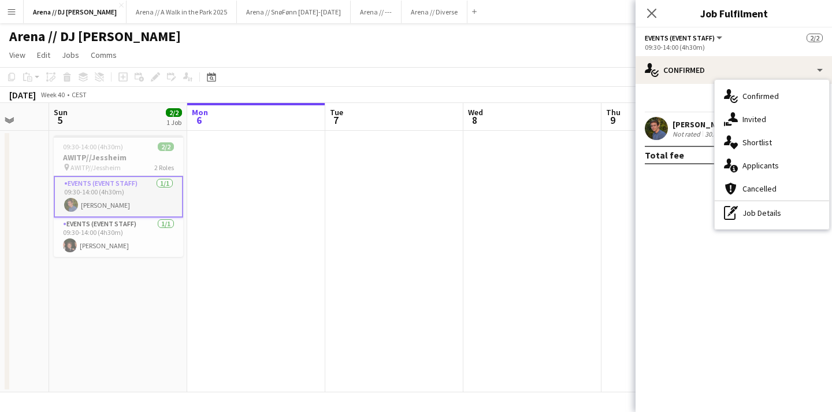
click at [578, 116] on app-board-header-date "Wed 8" at bounding box center [533, 117] width 138 height 28
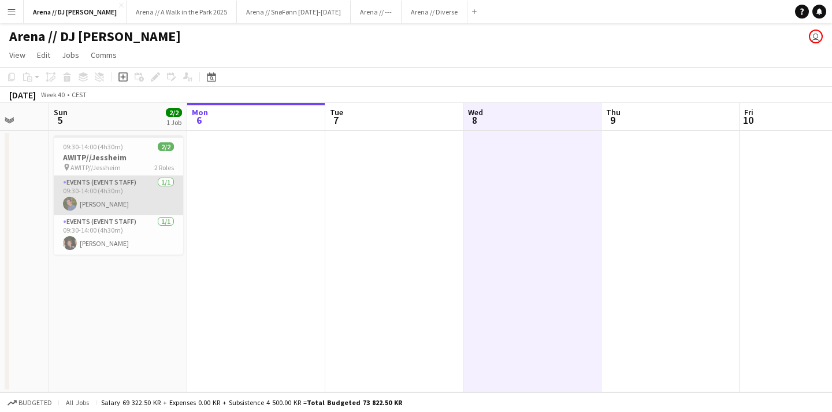
click at [85, 195] on app-card-role "Events (Event Staff) [DATE] 09:30-14:00 (4h30m) [PERSON_NAME]" at bounding box center [118, 195] width 129 height 39
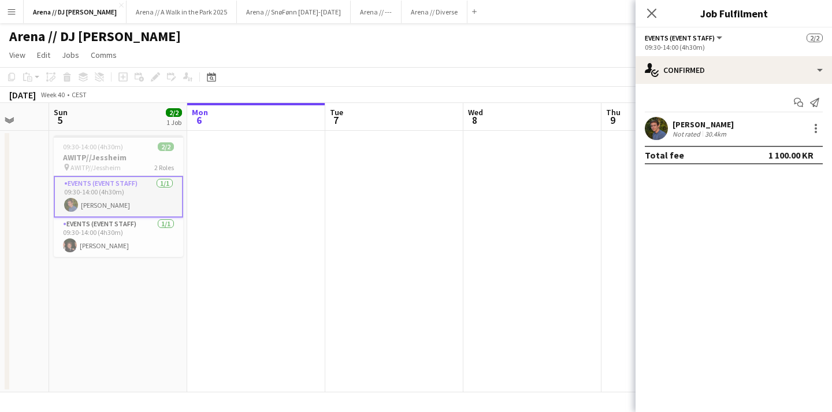
click at [734, 124] on div "[PERSON_NAME]" at bounding box center [703, 124] width 61 height 10
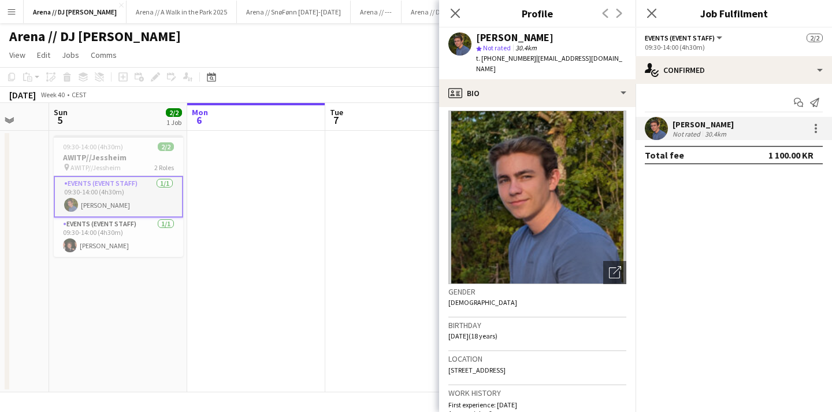
scroll to position [0, 0]
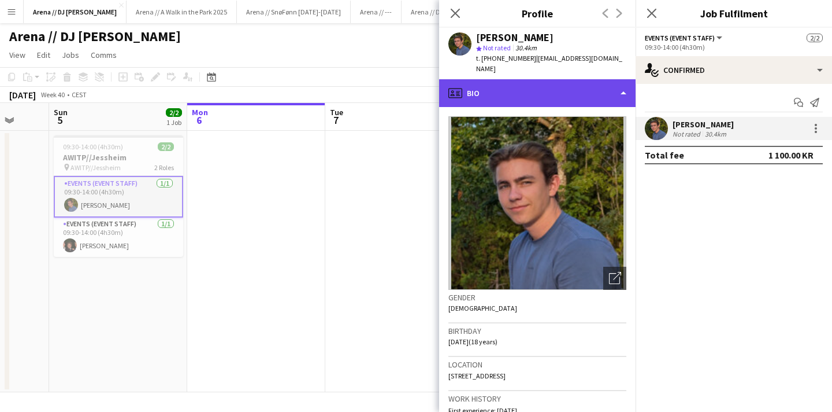
click at [624, 82] on div "profile Bio" at bounding box center [537, 93] width 197 height 28
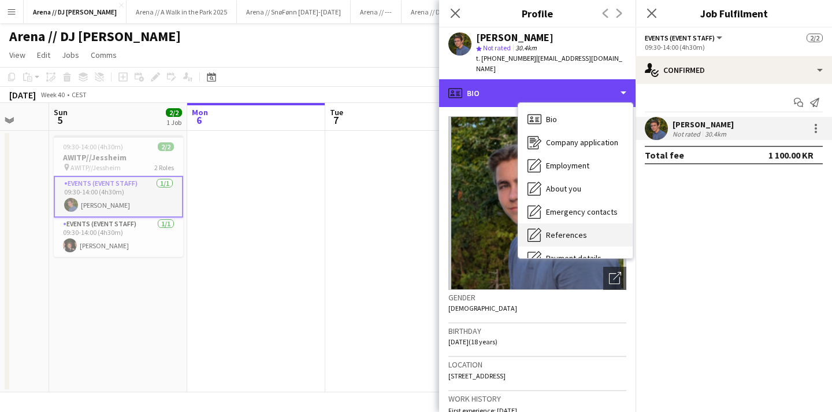
scroll to position [109, 0]
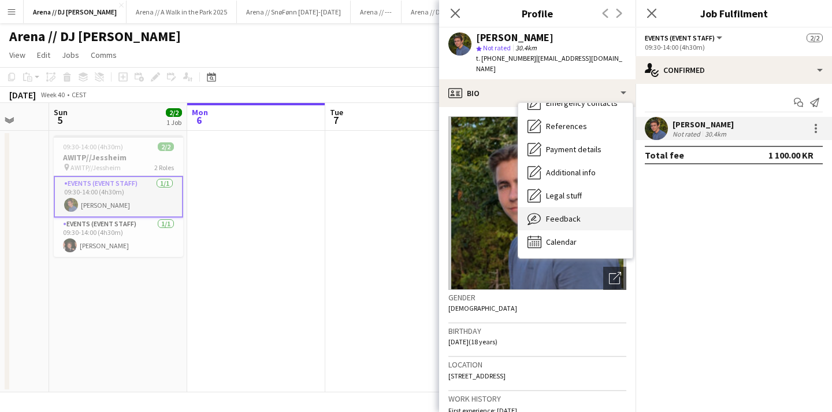
click at [581, 207] on div "Feedback Feedback" at bounding box center [576, 218] width 114 height 23
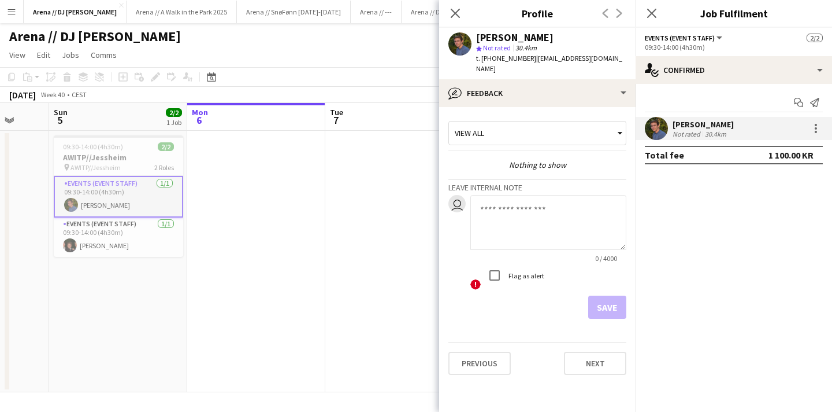
click at [526, 213] on textarea at bounding box center [549, 222] width 156 height 55
type textarea "*"
click at [532, 300] on div "Save" at bounding box center [538, 306] width 178 height 23
click at [546, 160] on div "Nothing to show" at bounding box center [538, 165] width 178 height 10
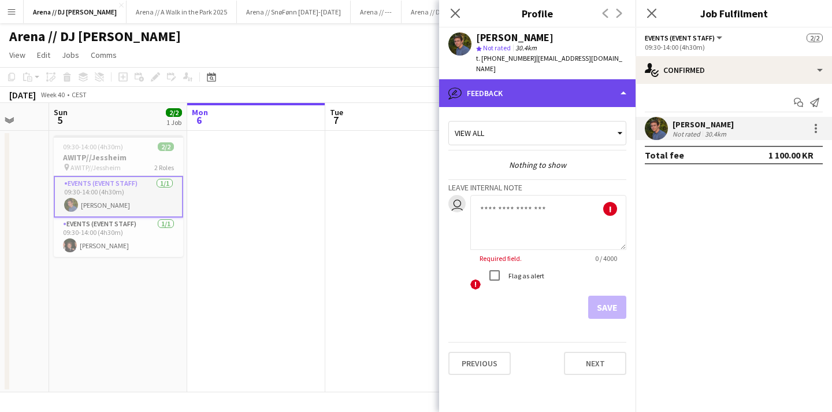
click at [589, 79] on div "bubble-pencil Feedback" at bounding box center [537, 93] width 197 height 28
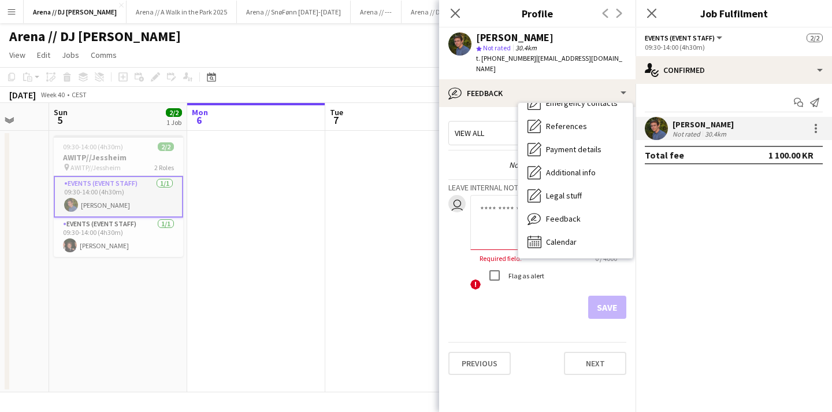
click at [499, 208] on textarea at bounding box center [549, 222] width 156 height 55
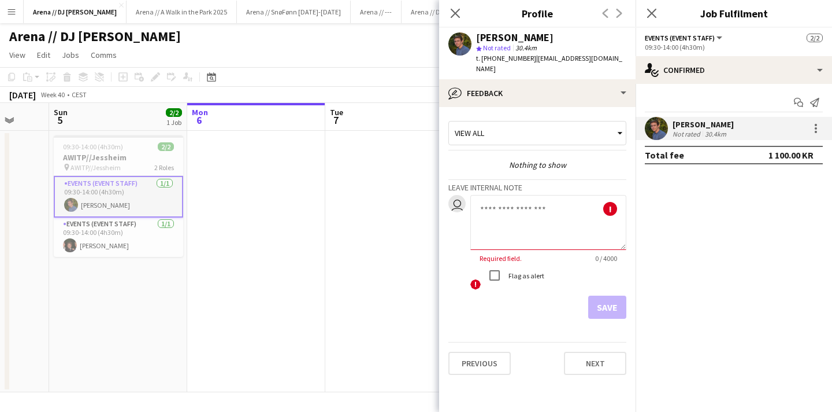
click at [553, 205] on textarea at bounding box center [549, 222] width 156 height 55
click at [581, 357] on button "Next" at bounding box center [595, 362] width 62 height 23
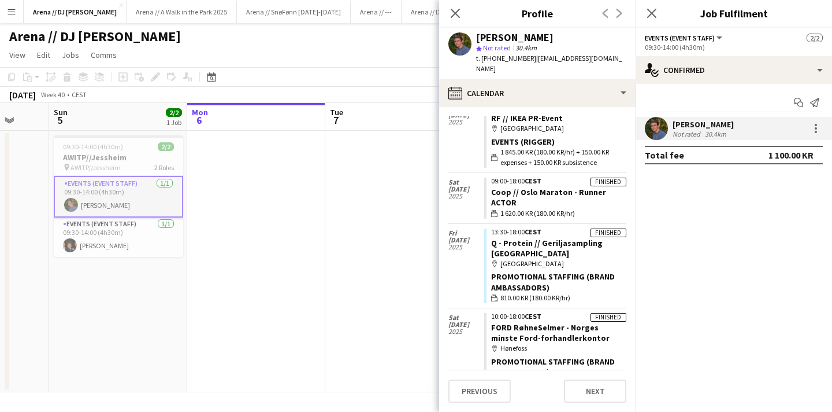
scroll to position [460, 0]
click at [485, 390] on button "Previous" at bounding box center [480, 390] width 62 height 23
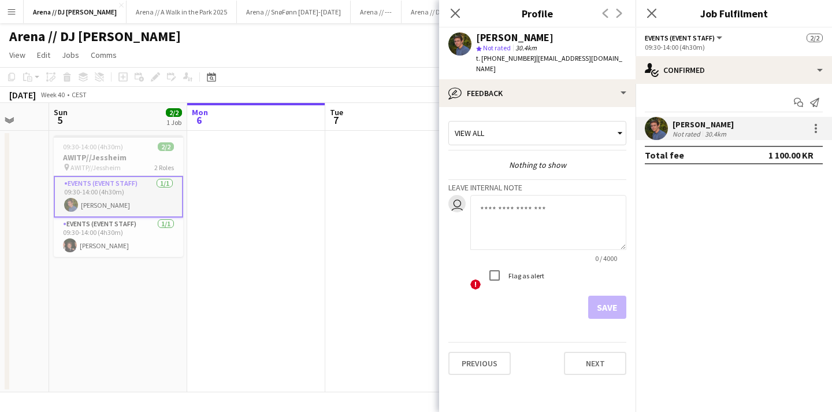
click at [535, 200] on textarea at bounding box center [549, 222] width 156 height 55
click at [582, 195] on textarea at bounding box center [549, 222] width 156 height 55
type textarea "*"
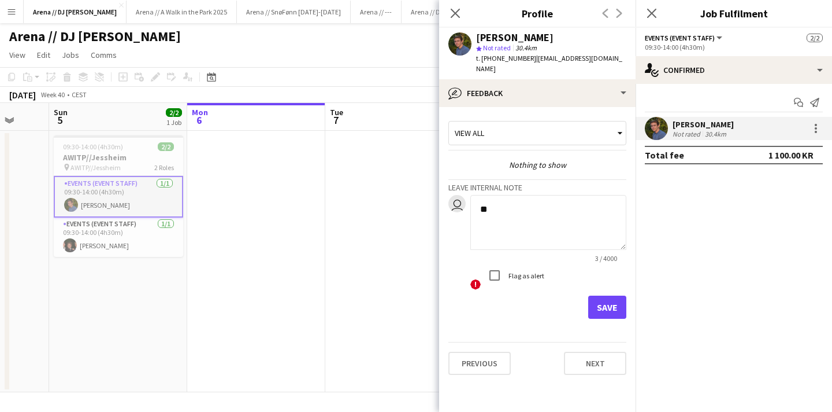
type textarea "*"
type textarea "**********"
drag, startPoint x: 584, startPoint y: 194, endPoint x: 435, endPoint y: 184, distance: 149.5
click at [435, 184] on body "Menu Boards Boards Boards All jobs Status Workforce Workforce My Workforce Recr…" at bounding box center [416, 206] width 832 height 412
click at [460, 17] on icon at bounding box center [455, 13] width 11 height 11
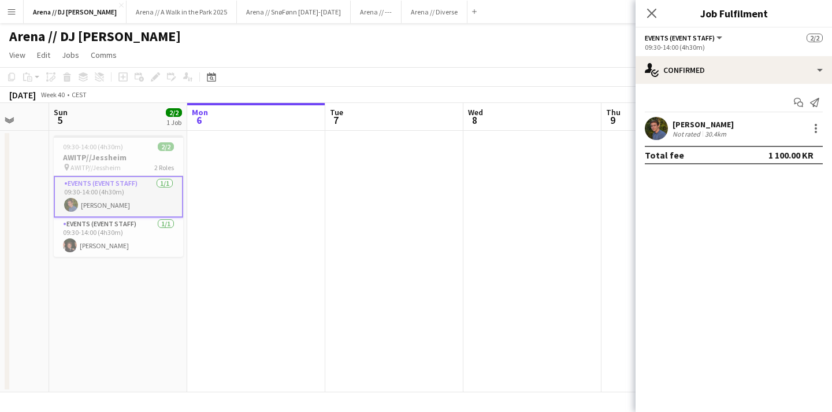
click at [251, 191] on app-date-cell at bounding box center [256, 261] width 138 height 261
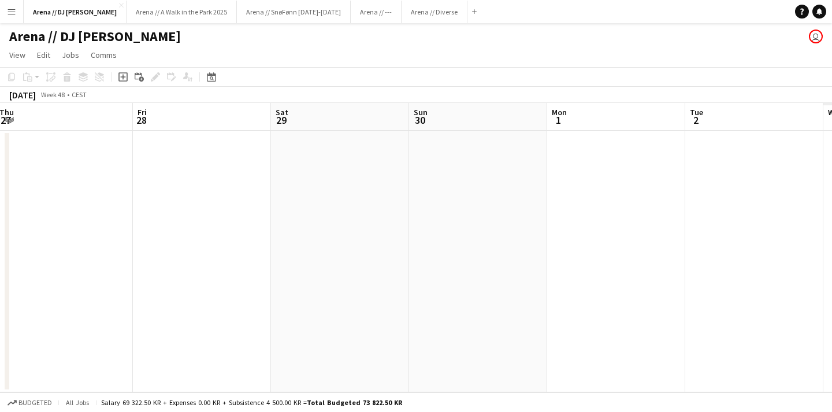
scroll to position [0, 425]
click at [448, 205] on app-date-cell at bounding box center [473, 261] width 138 height 261
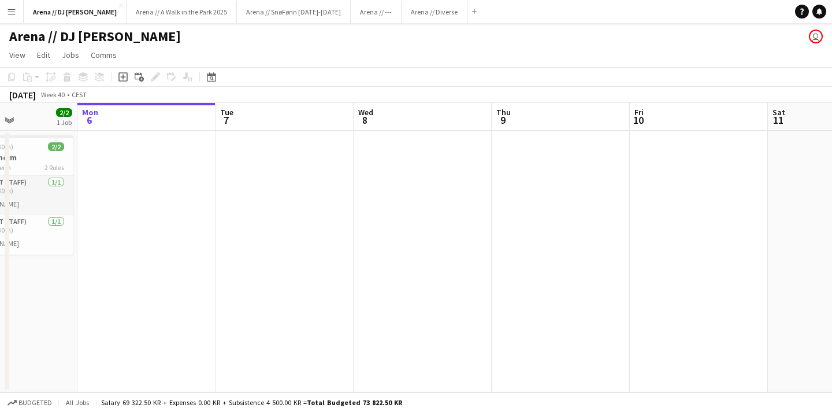
scroll to position [0, 382]
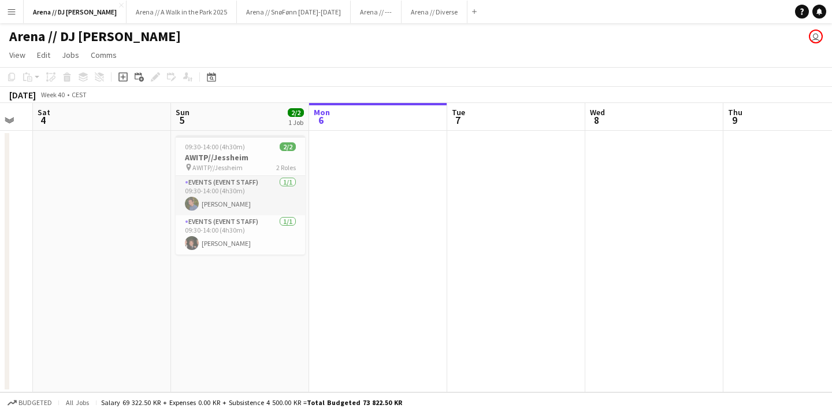
click at [301, 53] on app-page-menu "View Day view expanded Day view collapsed Month view Date picker Jump to [DATE]…" at bounding box center [416, 56] width 832 height 22
click at [292, 54] on app-page-menu "View Day view expanded Day view collapsed Month view Date picker Jump to [DATE]…" at bounding box center [416, 56] width 832 height 22
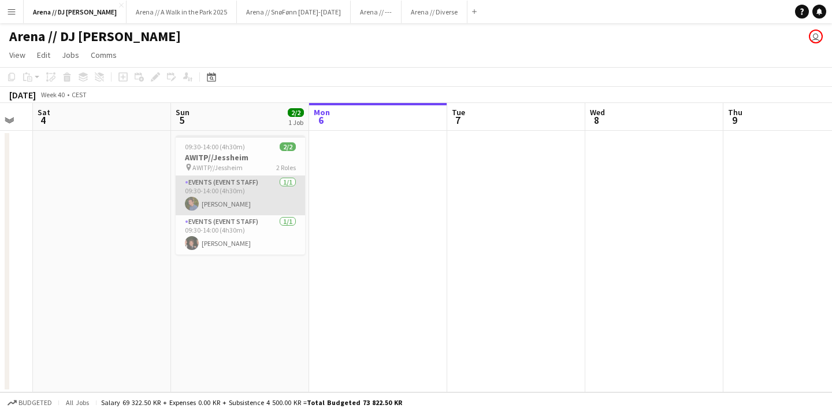
click at [227, 199] on app-card-role "Events (Event Staff) [DATE] 09:30-14:00 (4h30m) [PERSON_NAME]" at bounding box center [240, 195] width 129 height 39
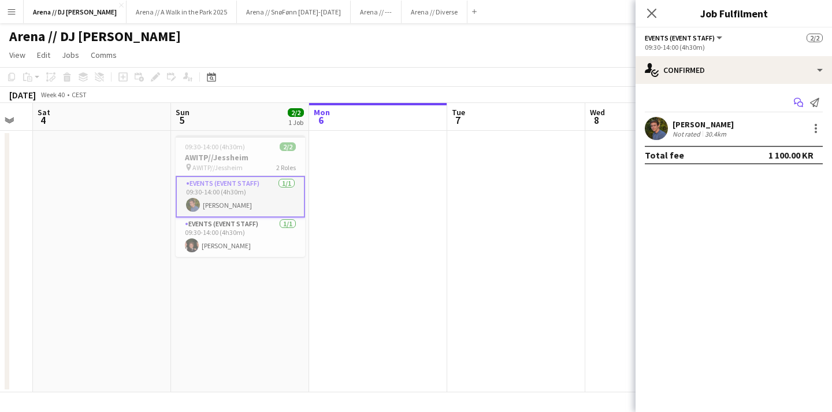
click at [801, 101] on icon "Start chat" at bounding box center [798, 102] width 9 height 9
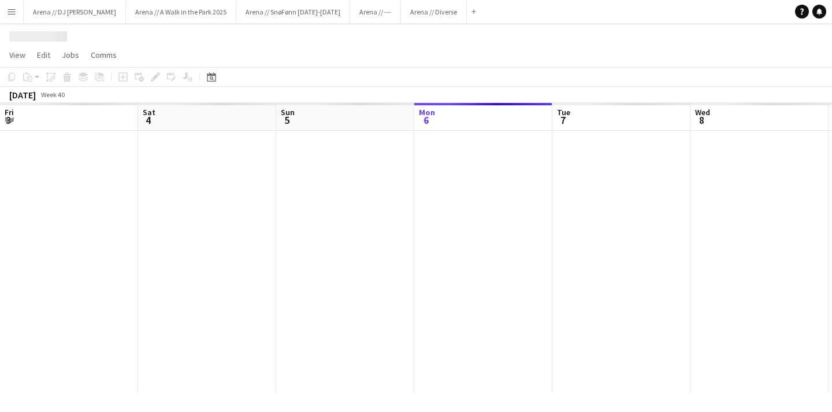
scroll to position [0, 276]
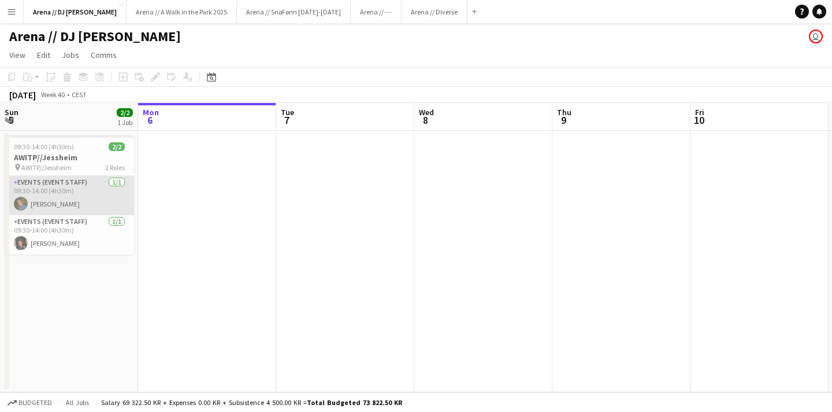
click at [64, 198] on app-card-role "Events (Event Staff) [DATE] 09:30-14:00 (4h30m) [PERSON_NAME]" at bounding box center [69, 195] width 129 height 39
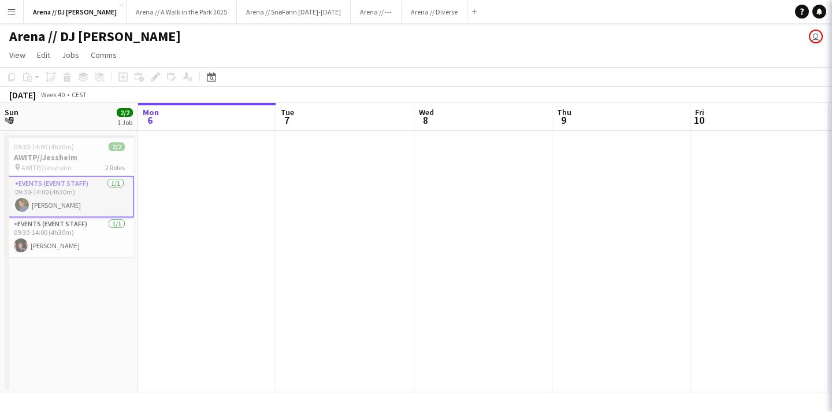
scroll to position [0, 276]
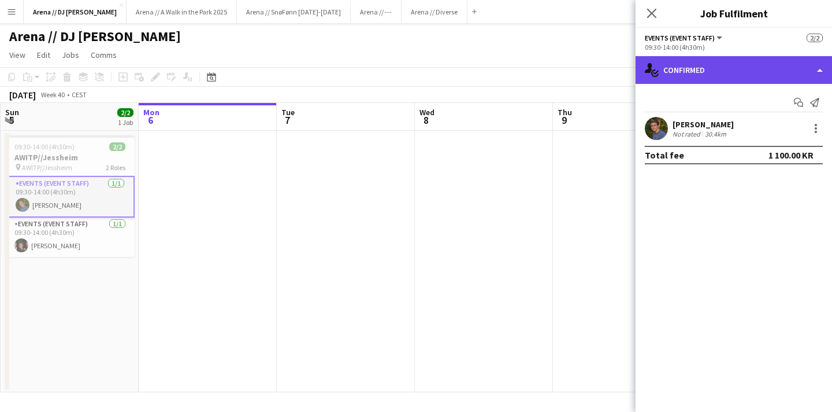
click at [819, 74] on div "single-neutral-actions-check-2 Confirmed" at bounding box center [734, 70] width 197 height 28
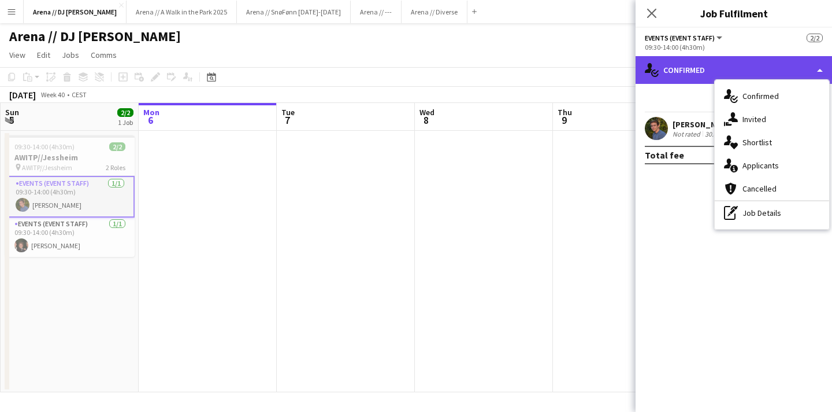
click at [821, 68] on div "single-neutral-actions-check-2 Confirmed" at bounding box center [734, 70] width 197 height 28
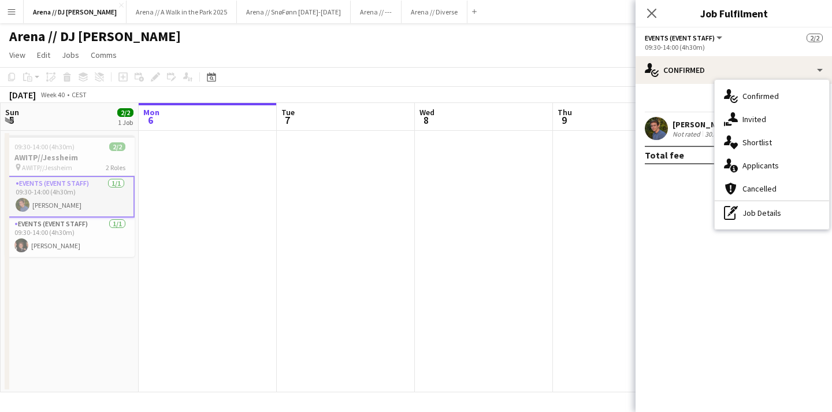
click at [678, 316] on mat-expansion-panel "check Confirmed Start chat Send notification [PERSON_NAME] Not rated 30.4km Tot…" at bounding box center [734, 248] width 197 height 328
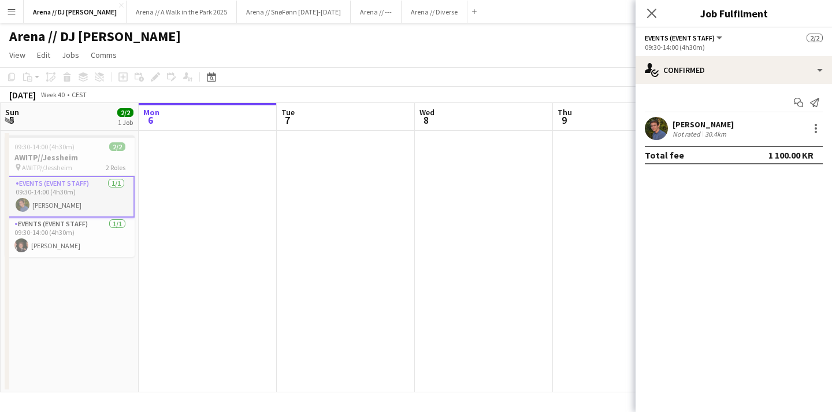
click at [426, 49] on app-page-menu "View Day view expanded Day view collapsed Month view Date picker Jump to [DATE]…" at bounding box center [416, 56] width 832 height 22
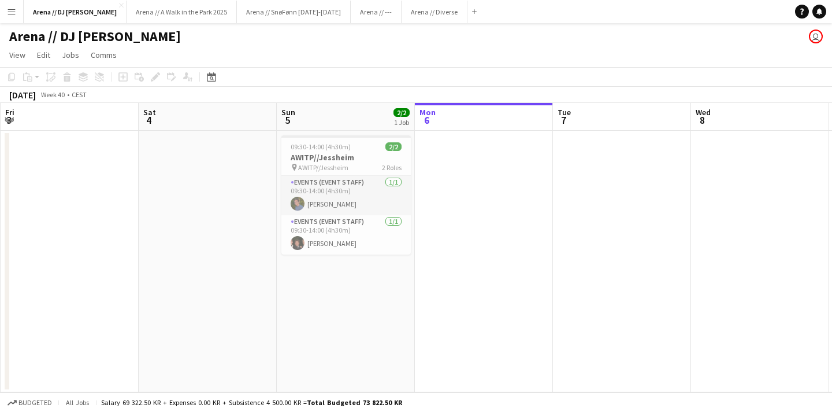
scroll to position [0, 412]
click at [383, 62] on app-page-menu "View Day view expanded Day view collapsed Month view Date picker Jump to [DATE]…" at bounding box center [416, 56] width 832 height 22
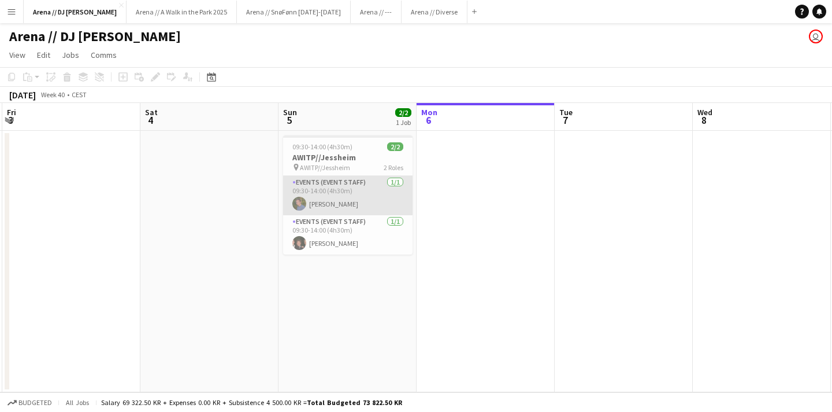
click at [334, 198] on app-card-role "Events (Event Staff) [DATE] 09:30-14:00 (4h30m) [PERSON_NAME]" at bounding box center [347, 195] width 129 height 39
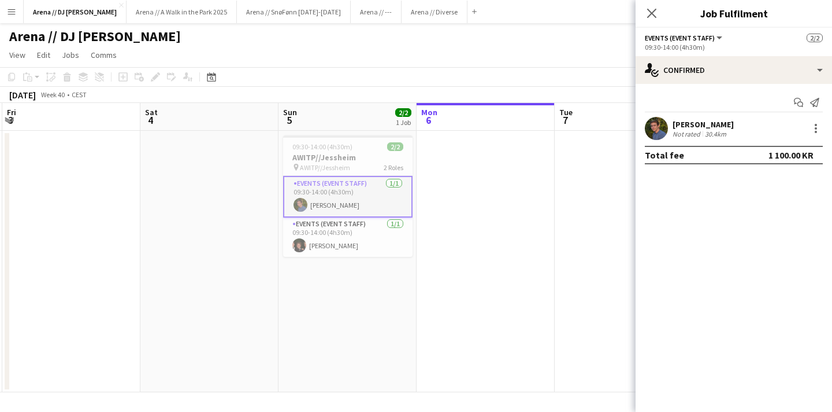
click at [349, 46] on app-page-menu "View Day view expanded Day view collapsed Month view Date picker Jump to [DATE]…" at bounding box center [416, 56] width 832 height 22
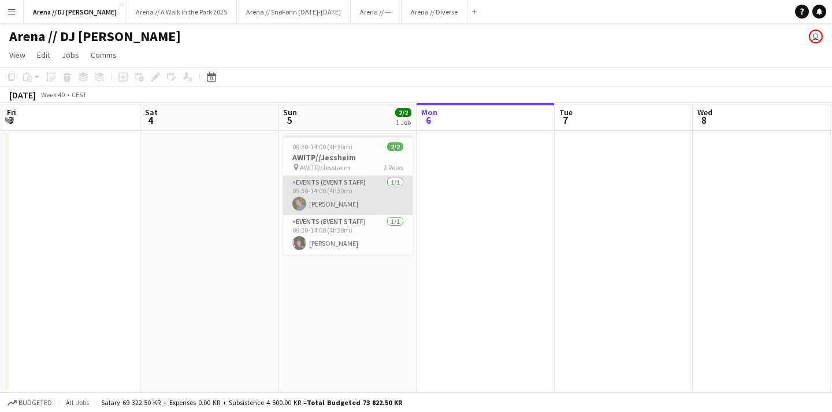
click at [327, 201] on app-card-role "Events (Event Staff) [DATE] 09:30-14:00 (4h30m) [PERSON_NAME]" at bounding box center [347, 195] width 129 height 39
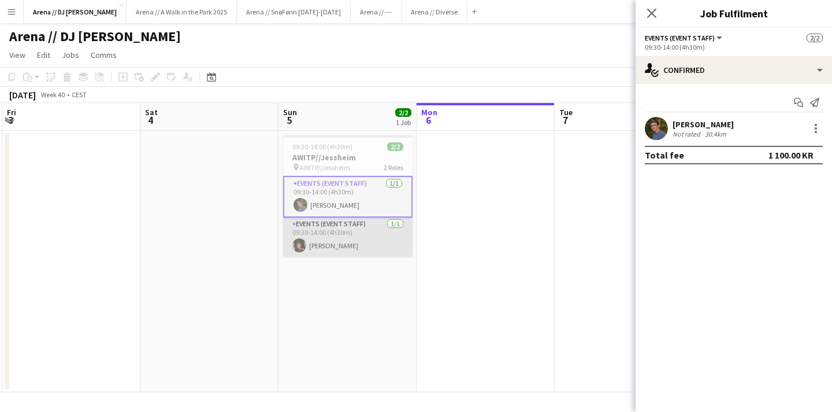
click at [341, 228] on app-card-role "Events (Event Staff) [DATE] 09:30-14:00 (4h30m) [PERSON_NAME]" at bounding box center [347, 236] width 129 height 39
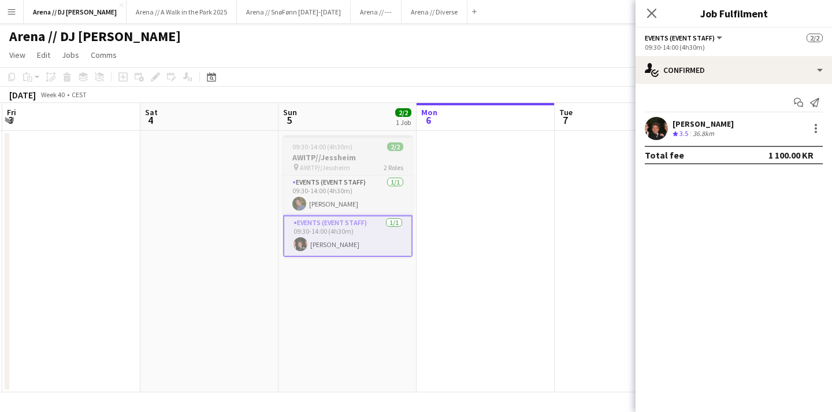
click at [357, 151] on app-job-card "09:30-14:00 (4h30m) 2/2 AWITP//[PERSON_NAME] pin AWITP//[PERSON_NAME] 2 Roles E…" at bounding box center [347, 195] width 129 height 121
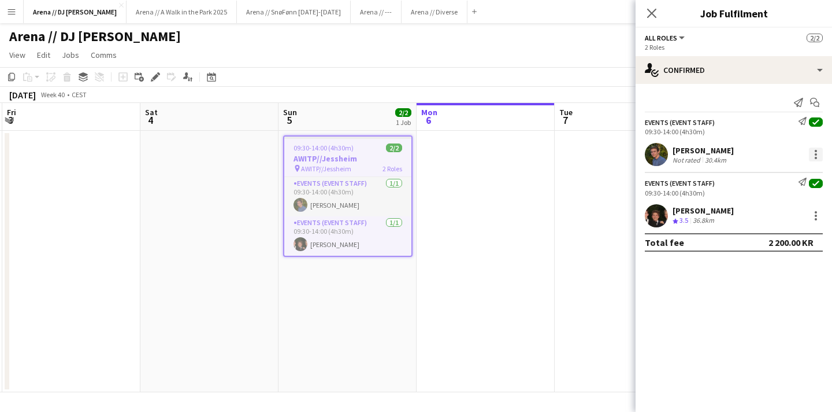
click at [816, 156] on div at bounding box center [816, 154] width 14 height 14
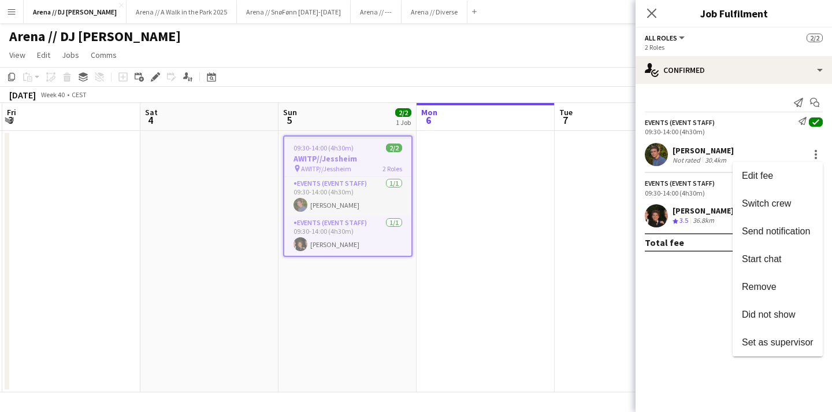
click at [703, 312] on div at bounding box center [416, 206] width 832 height 412
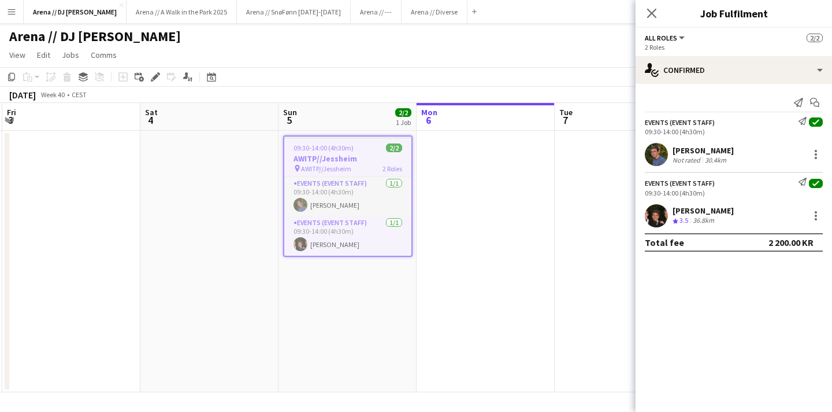
click at [679, 40] on button "All roles" at bounding box center [666, 38] width 42 height 9
click at [568, 234] on app-date-cell at bounding box center [624, 261] width 138 height 261
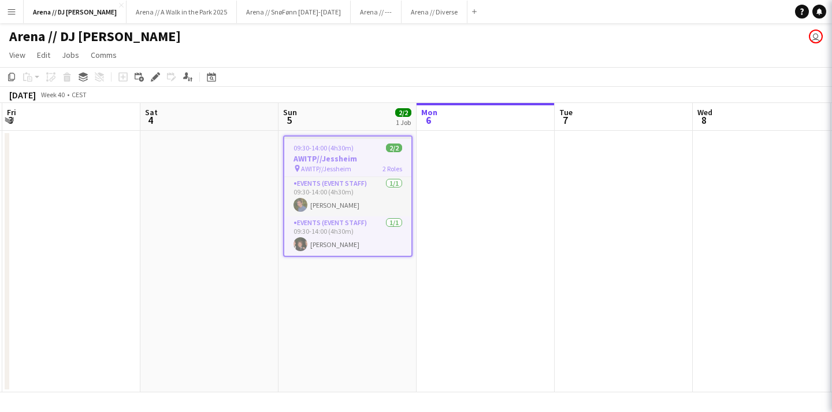
scroll to position [0, 412]
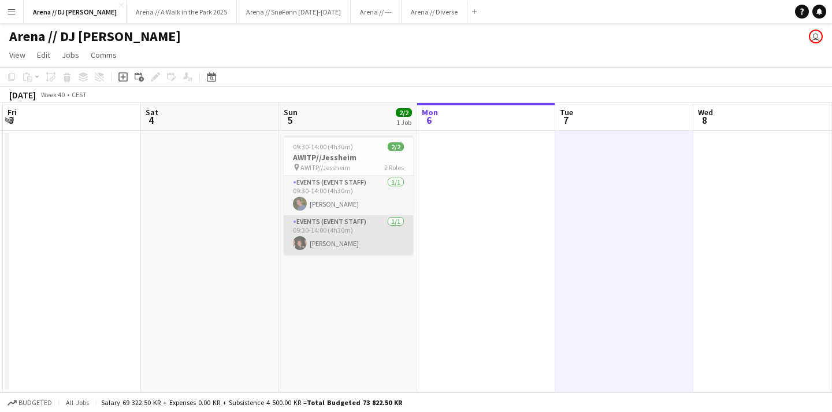
click at [350, 215] on app-card-role "Events (Event Staff) [DATE] 09:30-14:00 (4h30m) [PERSON_NAME]" at bounding box center [348, 234] width 129 height 39
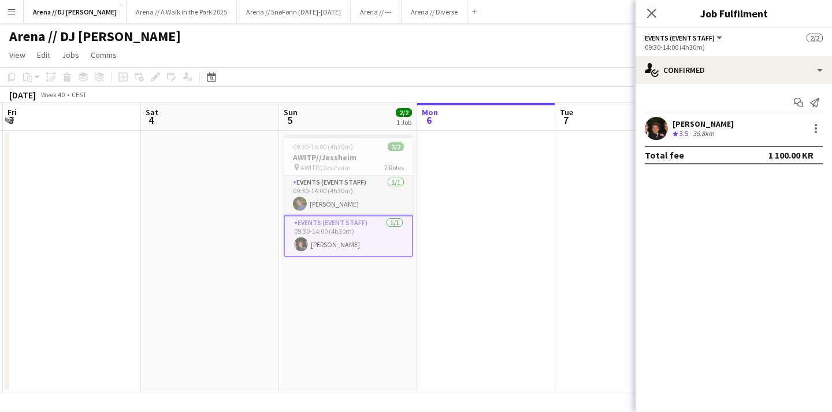
click at [682, 134] on span "3.5" at bounding box center [684, 133] width 9 height 9
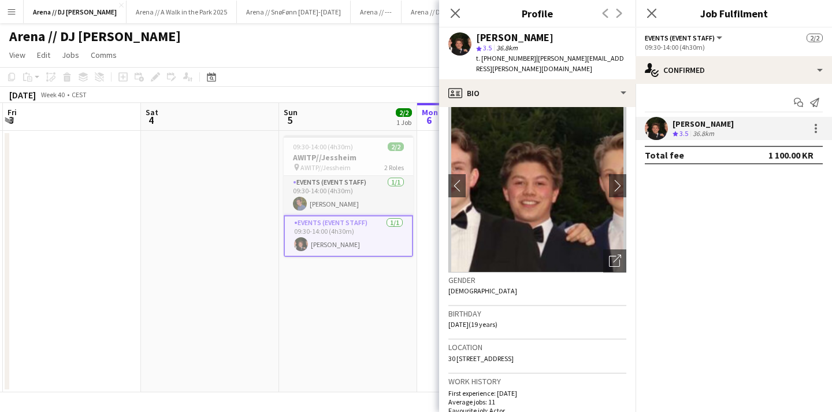
scroll to position [0, 0]
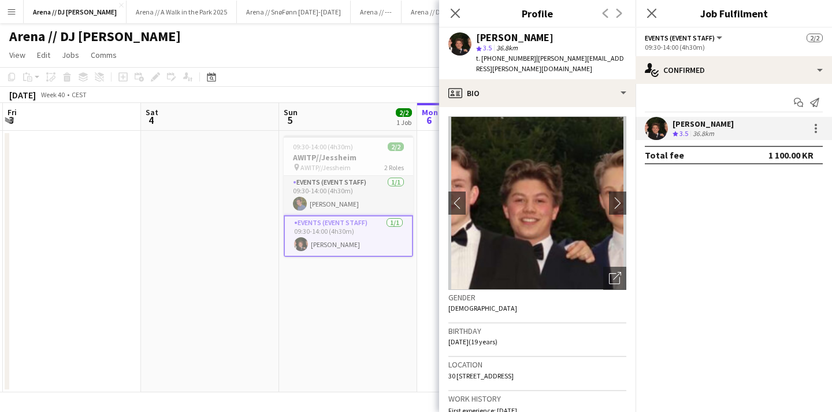
click at [390, 74] on app-toolbar "Copy Paste Paste Command V Paste with crew Command Shift V Paste linked Job [GE…" at bounding box center [416, 77] width 832 height 20
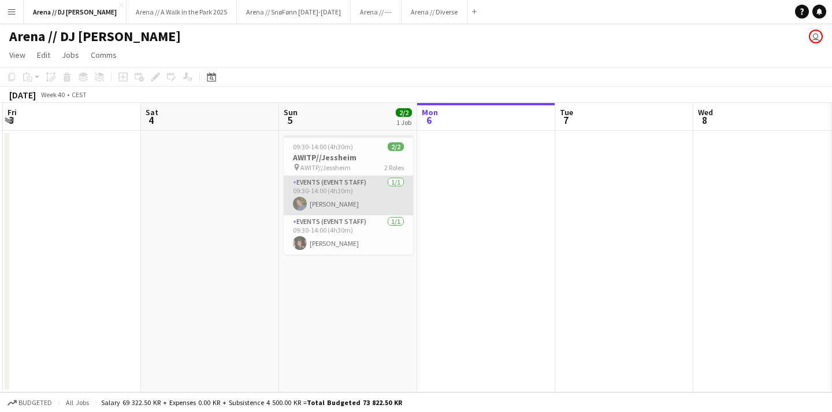
click at [347, 184] on app-card-role "Events (Event Staff) [DATE] 09:30-14:00 (4h30m) [PERSON_NAME]" at bounding box center [348, 195] width 129 height 39
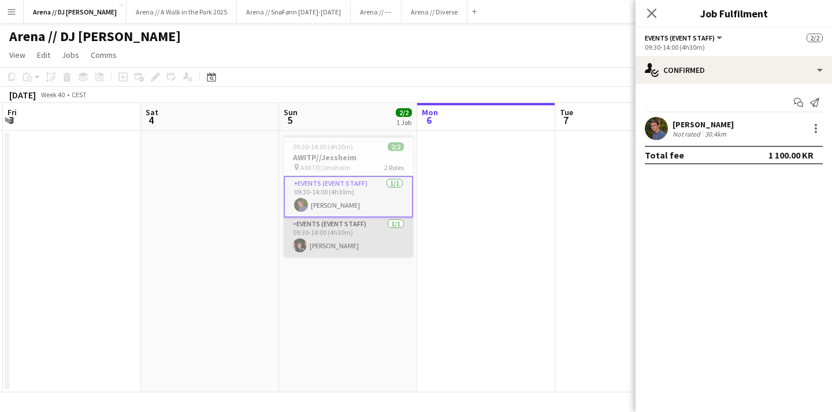
click at [353, 234] on app-card-role "Events (Event Staff) [DATE] 09:30-14:00 (4h30m) [PERSON_NAME]" at bounding box center [348, 236] width 129 height 39
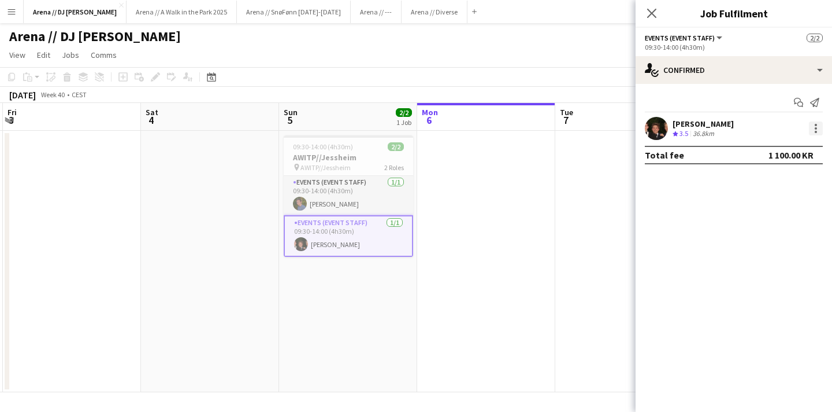
click at [820, 130] on div at bounding box center [816, 128] width 14 height 14
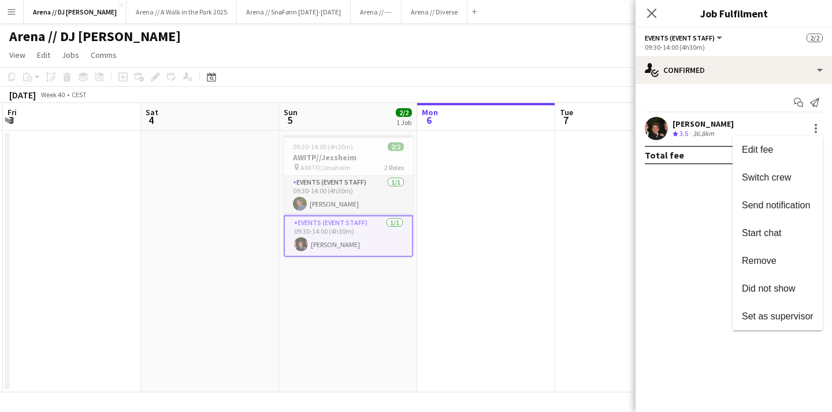
click at [722, 243] on div at bounding box center [416, 206] width 832 height 412
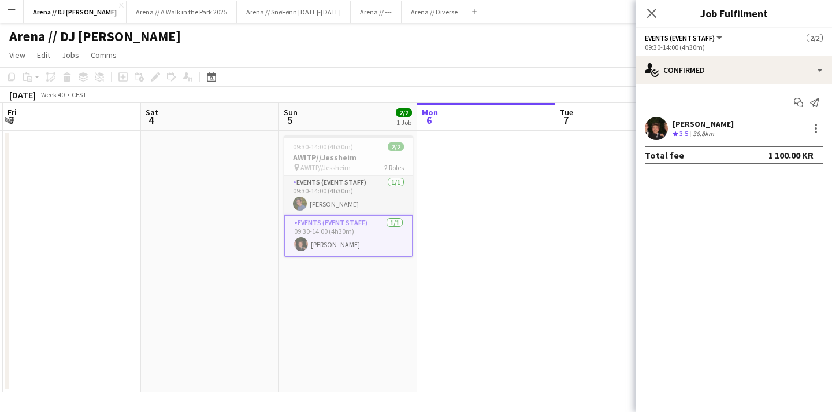
click at [498, 228] on app-date-cell at bounding box center [486, 261] width 138 height 261
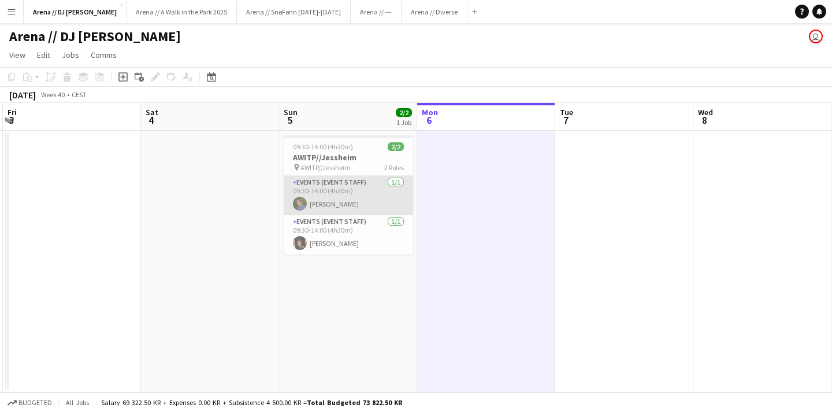
click at [346, 187] on app-card-role "Events (Event Staff) [DATE] 09:30-14:00 (4h30m) [PERSON_NAME]" at bounding box center [348, 195] width 129 height 39
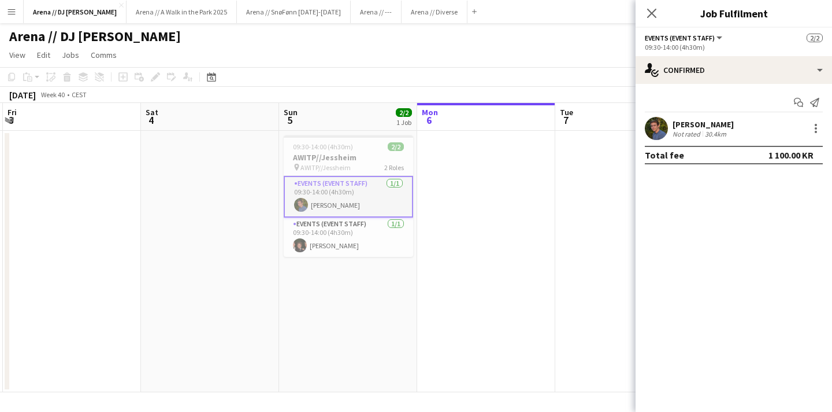
click at [689, 134] on div "Not rated" at bounding box center [688, 133] width 30 height 9
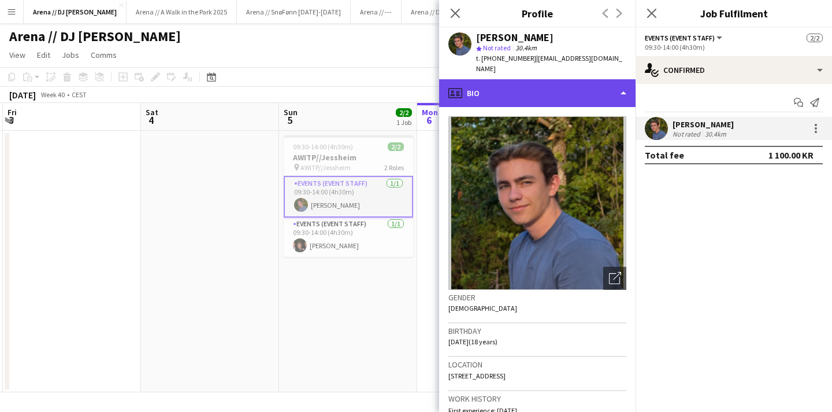
click at [624, 86] on div "profile Bio" at bounding box center [537, 93] width 197 height 28
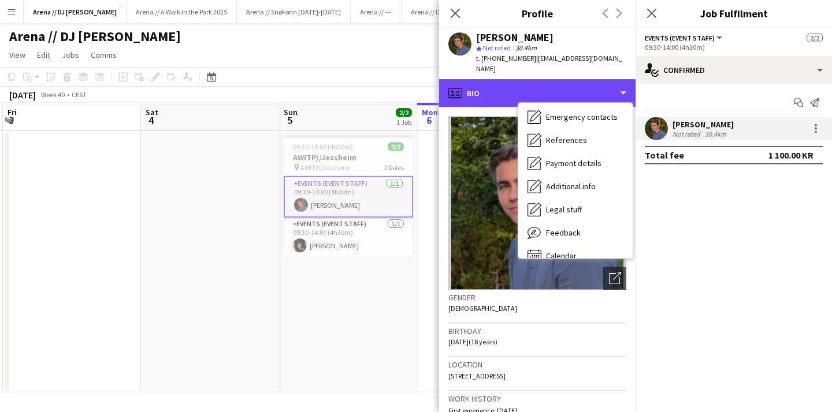
scroll to position [109, 0]
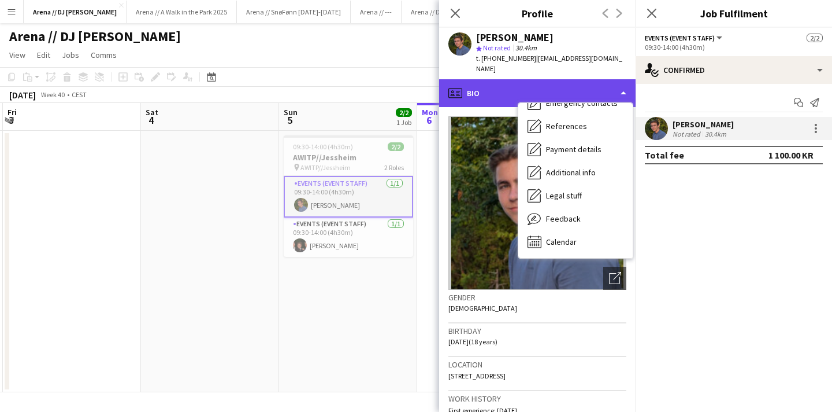
click at [623, 86] on div "profile Bio" at bounding box center [537, 93] width 197 height 28
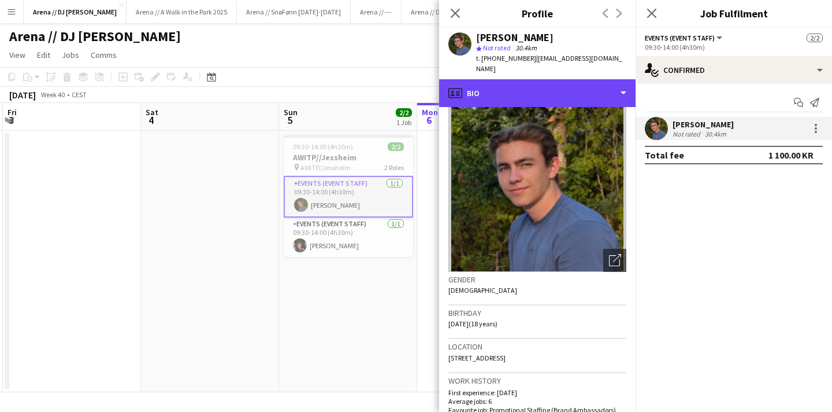
scroll to position [0, 0]
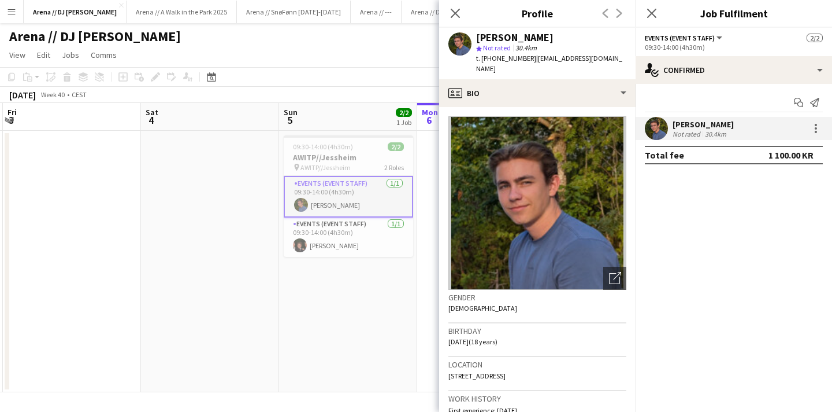
click at [494, 51] on span "Not rated" at bounding box center [497, 47] width 28 height 9
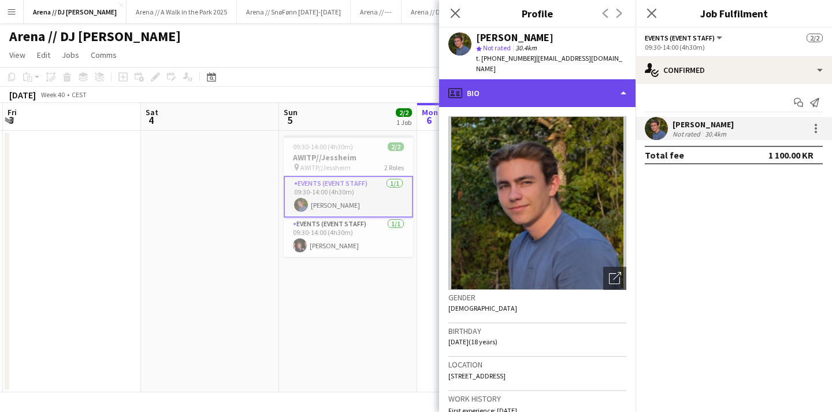
click at [628, 83] on div "profile Bio" at bounding box center [537, 93] width 197 height 28
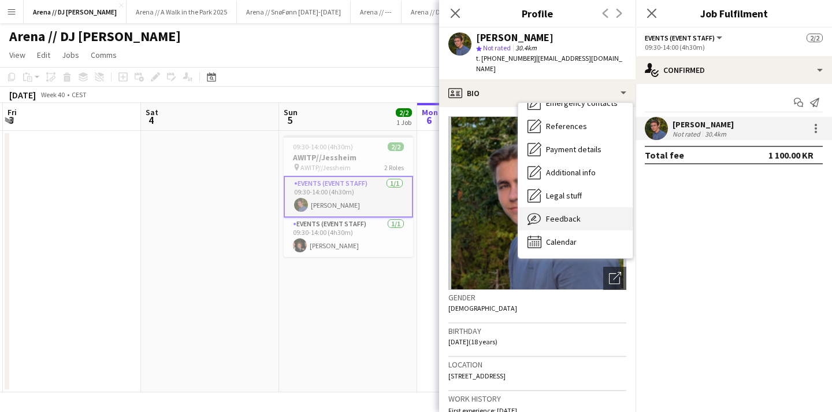
click at [580, 207] on div "Feedback Feedback" at bounding box center [576, 218] width 114 height 23
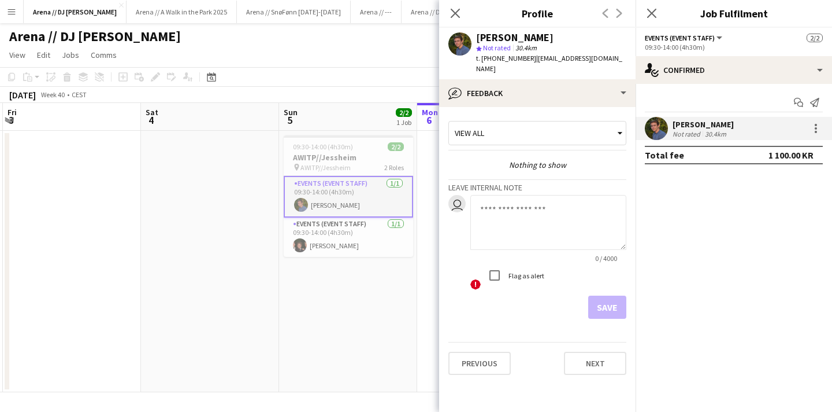
click at [556, 122] on div "View all" at bounding box center [531, 133] width 165 height 22
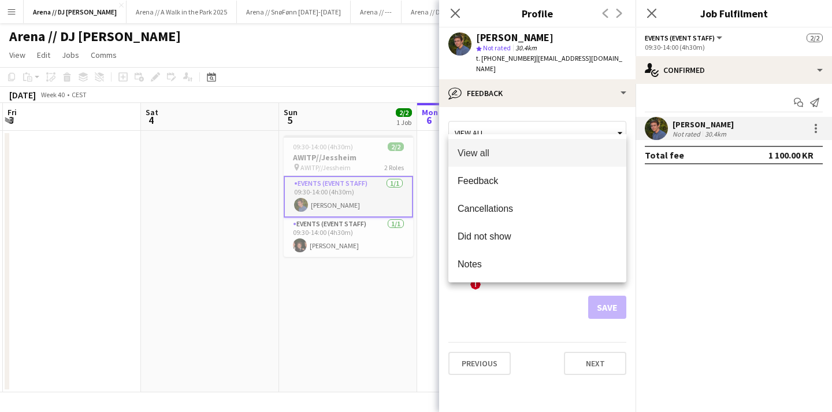
click at [556, 117] on div at bounding box center [416, 206] width 832 height 412
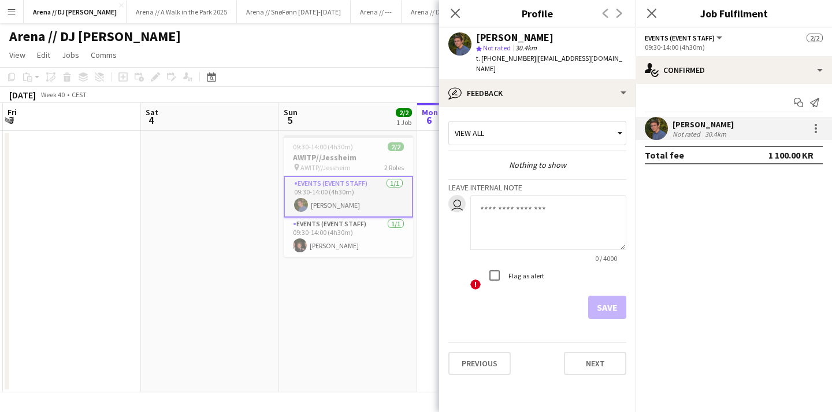
click at [543, 201] on textarea at bounding box center [549, 222] width 156 height 55
click at [574, 203] on textarea at bounding box center [549, 222] width 156 height 55
click at [528, 206] on textarea at bounding box center [549, 222] width 156 height 55
click at [456, 17] on icon "Close pop-in" at bounding box center [455, 13] width 11 height 11
